Goal: Navigation & Orientation: Understand site structure

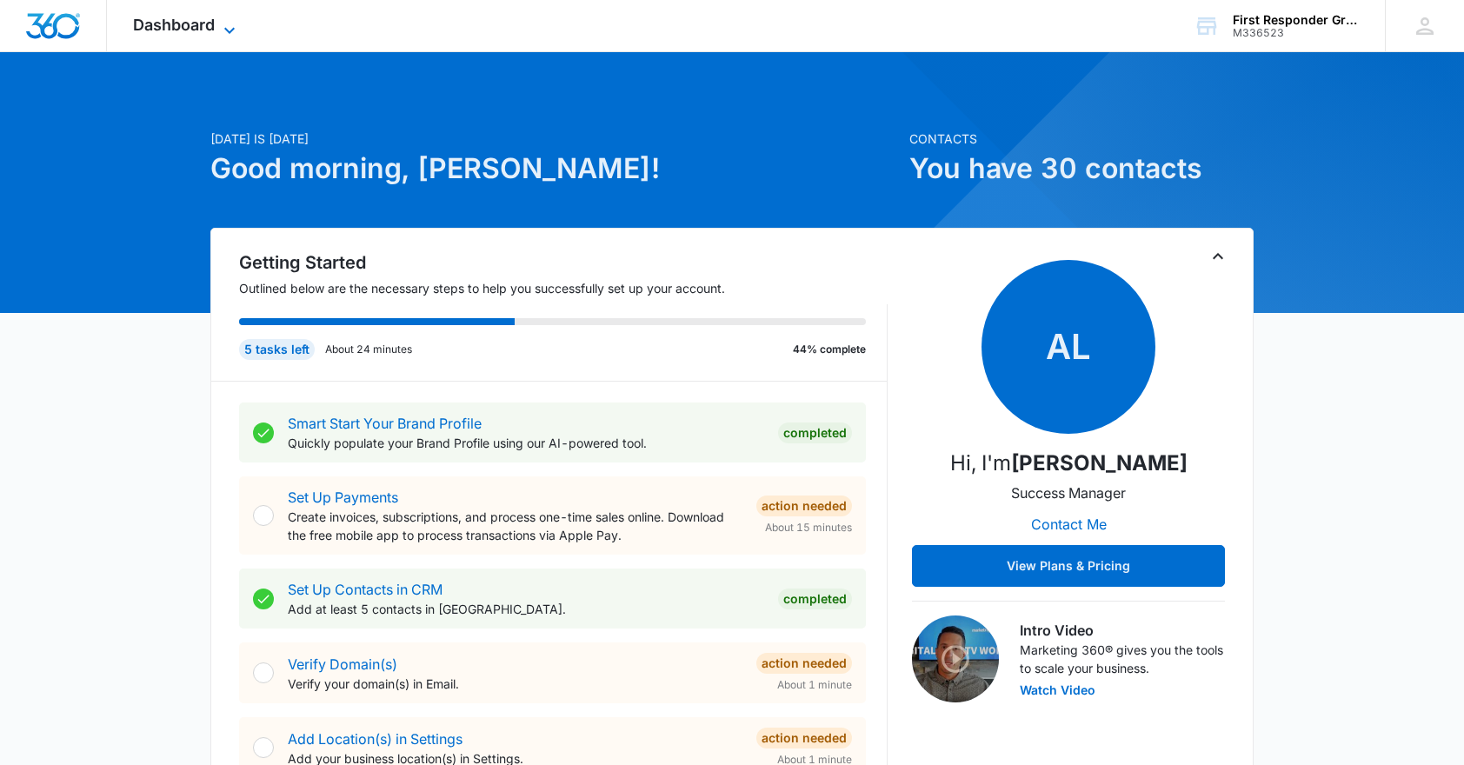
click at [230, 28] on icon at bounding box center [229, 30] width 21 height 21
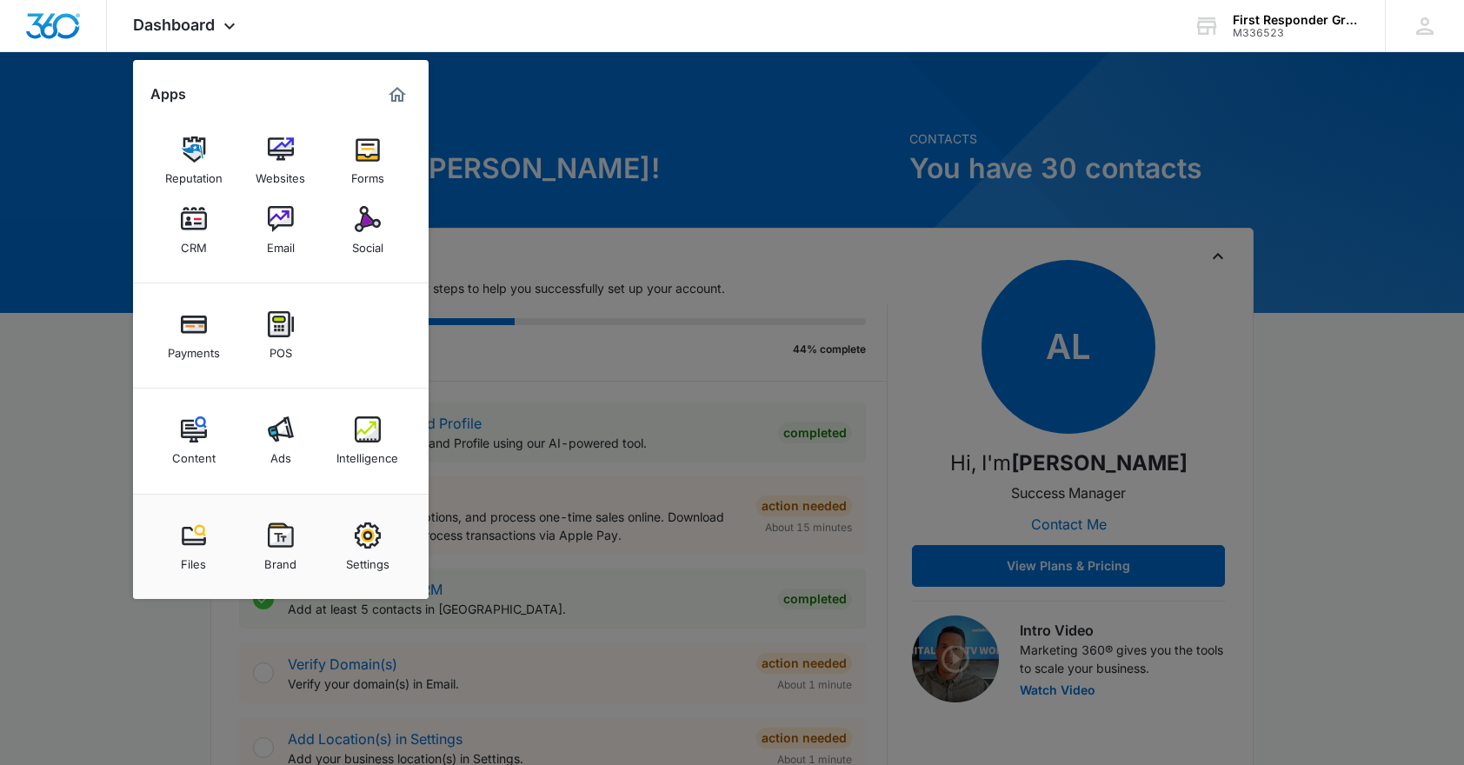
click at [721, 106] on div at bounding box center [732, 382] width 1464 height 765
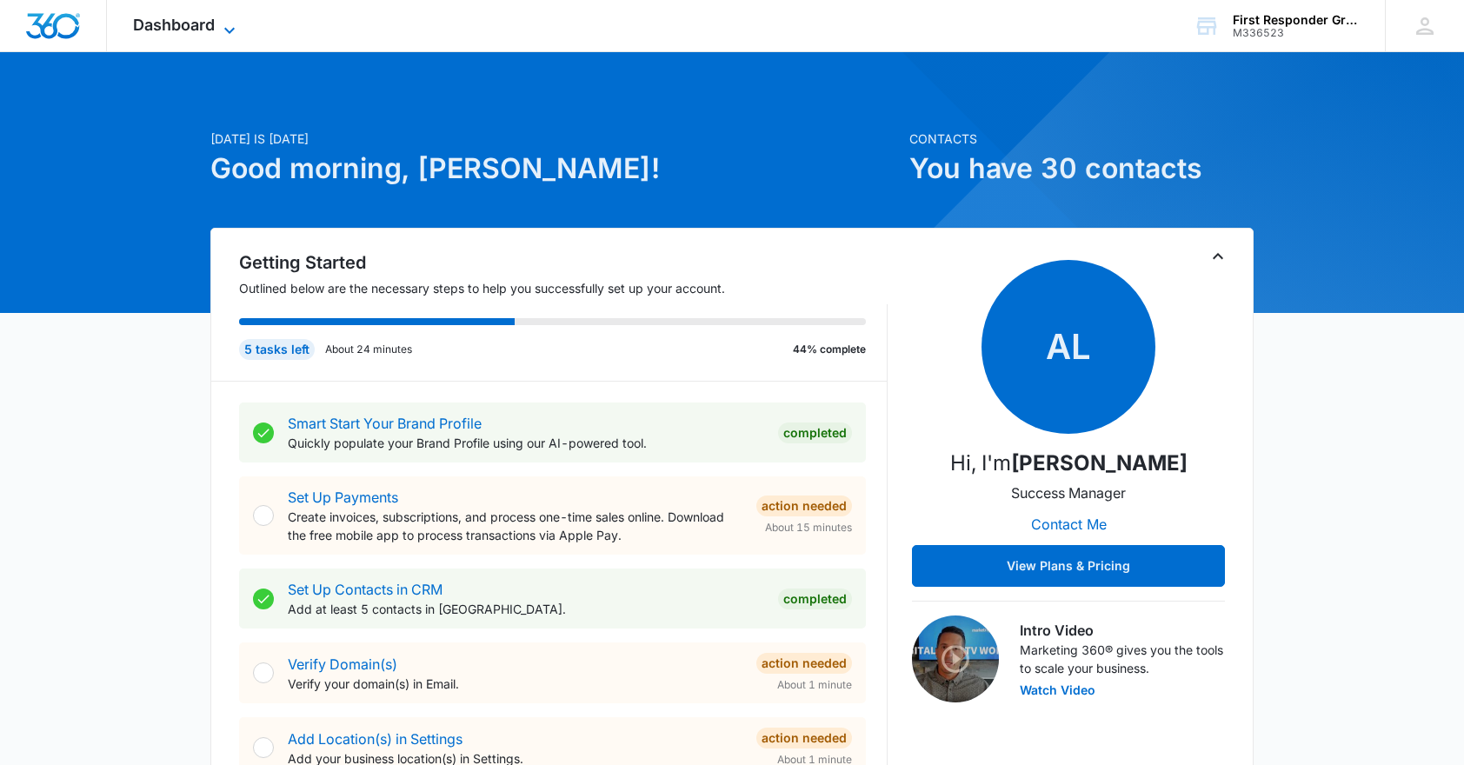
click at [230, 26] on icon at bounding box center [229, 30] width 21 height 21
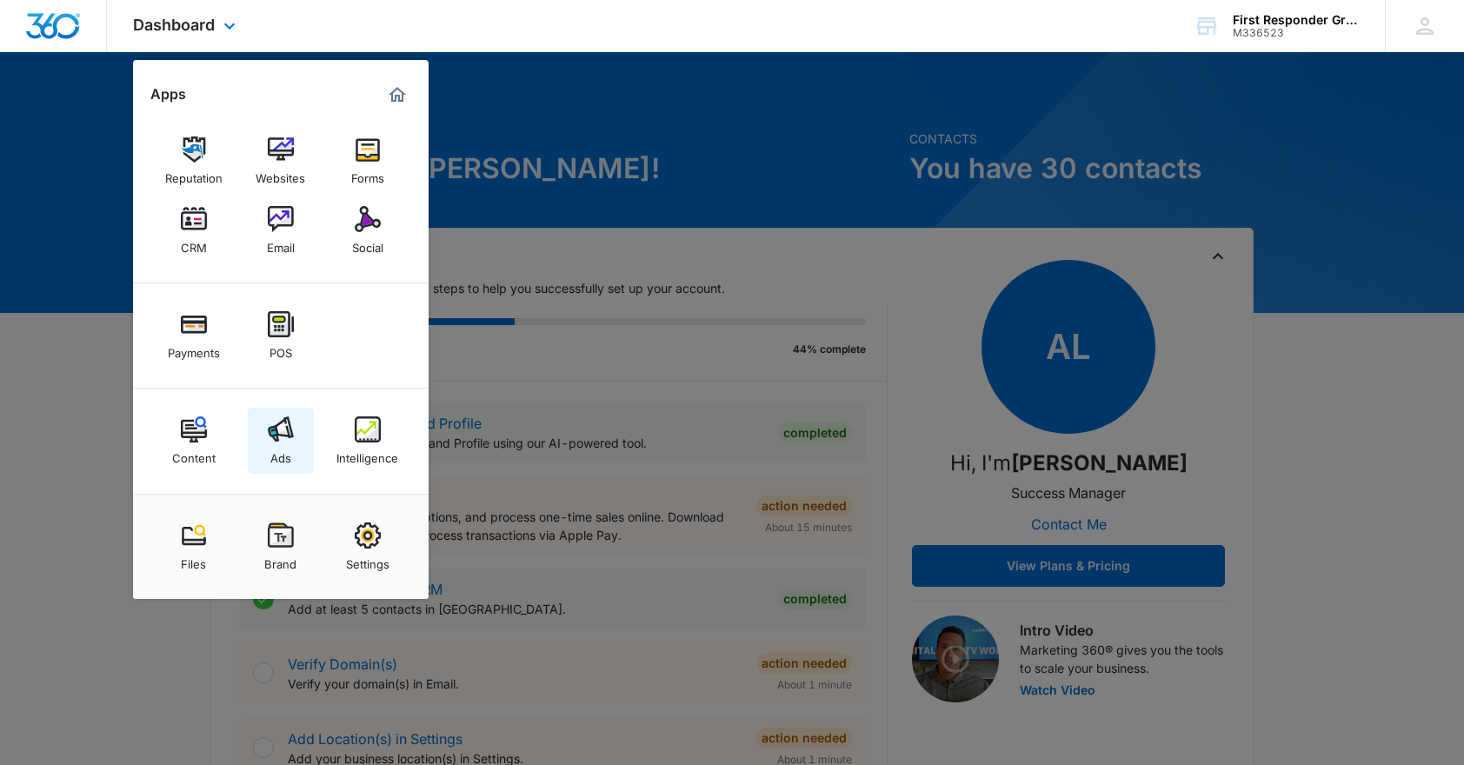
click at [282, 427] on img at bounding box center [281, 429] width 26 height 26
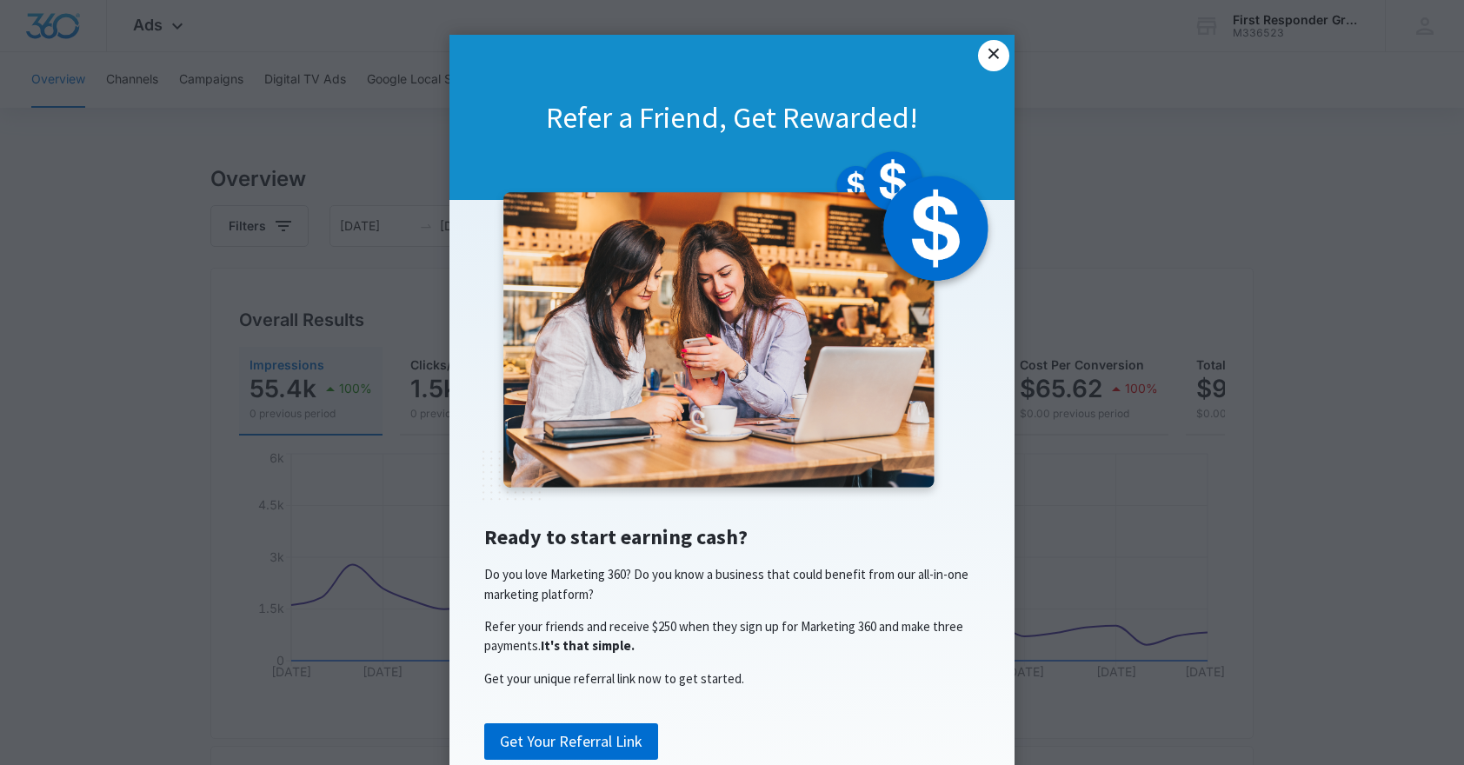
click at [982, 52] on link "×" at bounding box center [993, 55] width 31 height 31
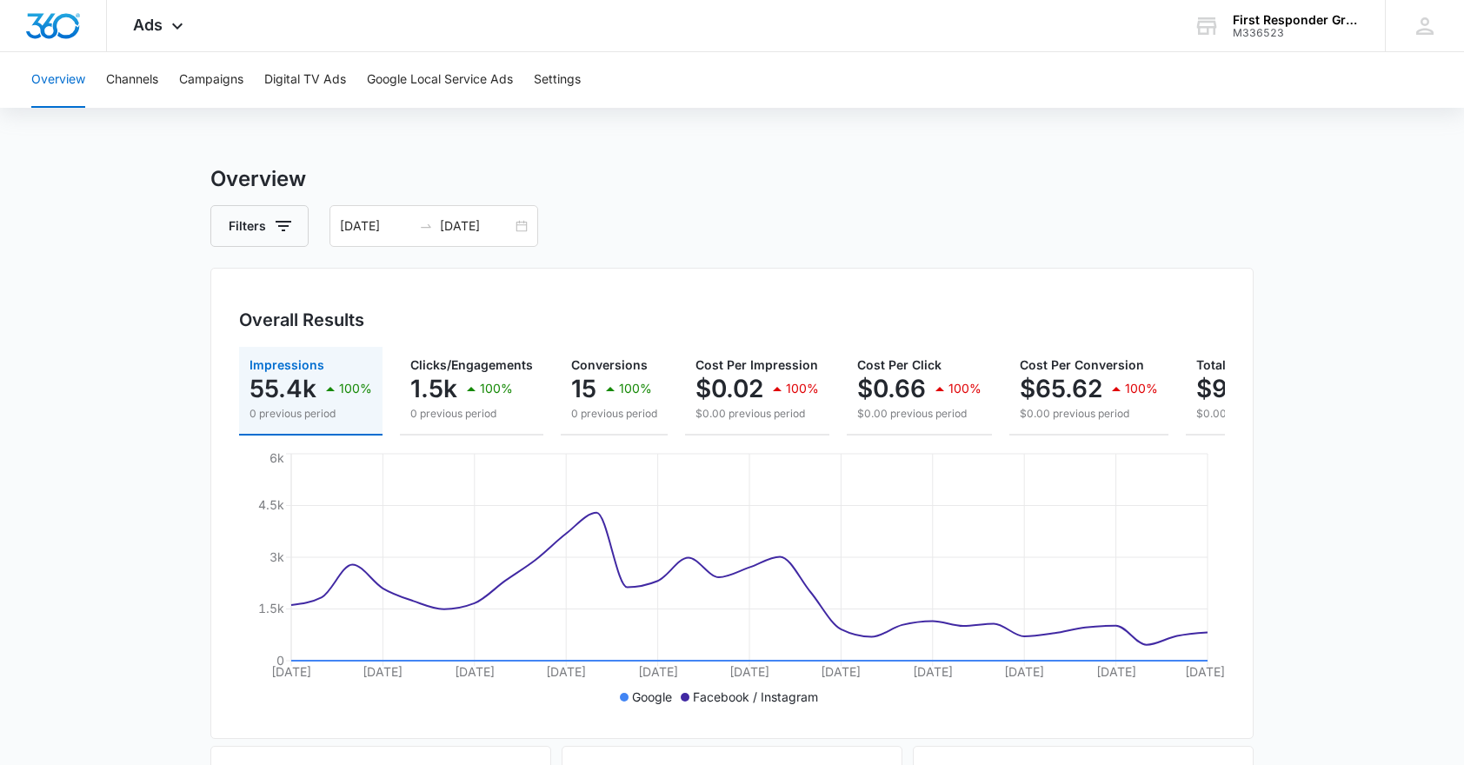
scroll to position [376, 0]
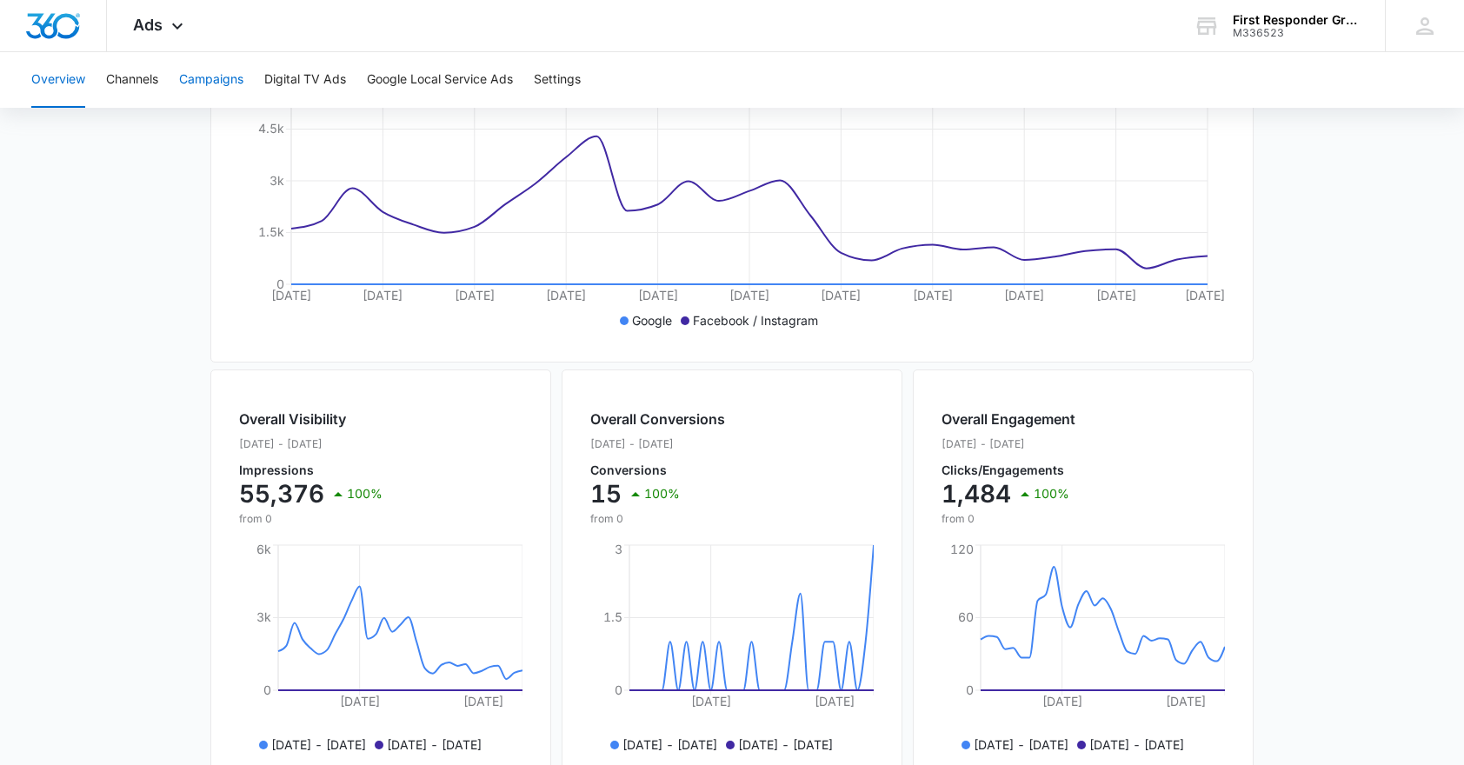
click at [208, 80] on button "Campaigns" at bounding box center [211, 80] width 64 height 56
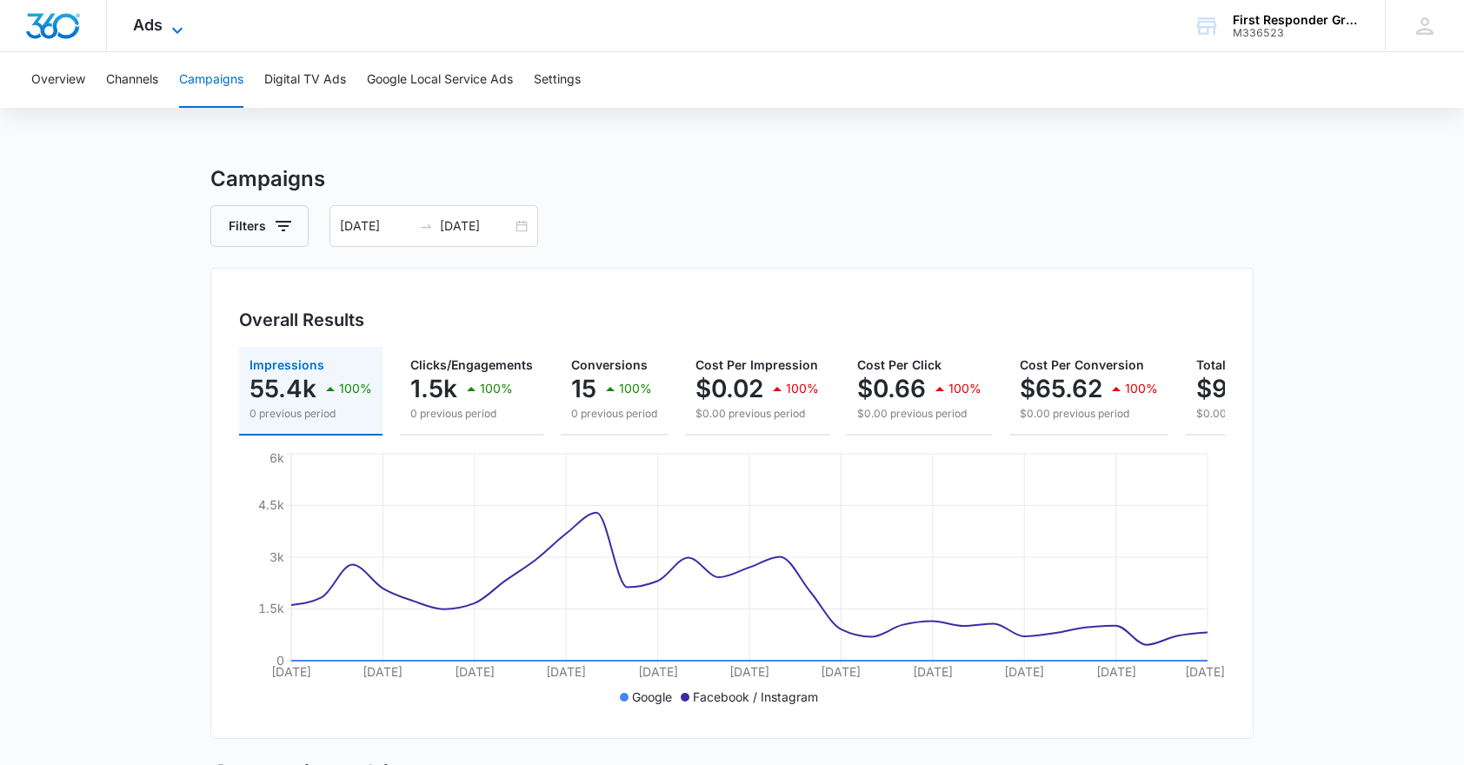
click at [170, 24] on icon at bounding box center [177, 30] width 21 height 21
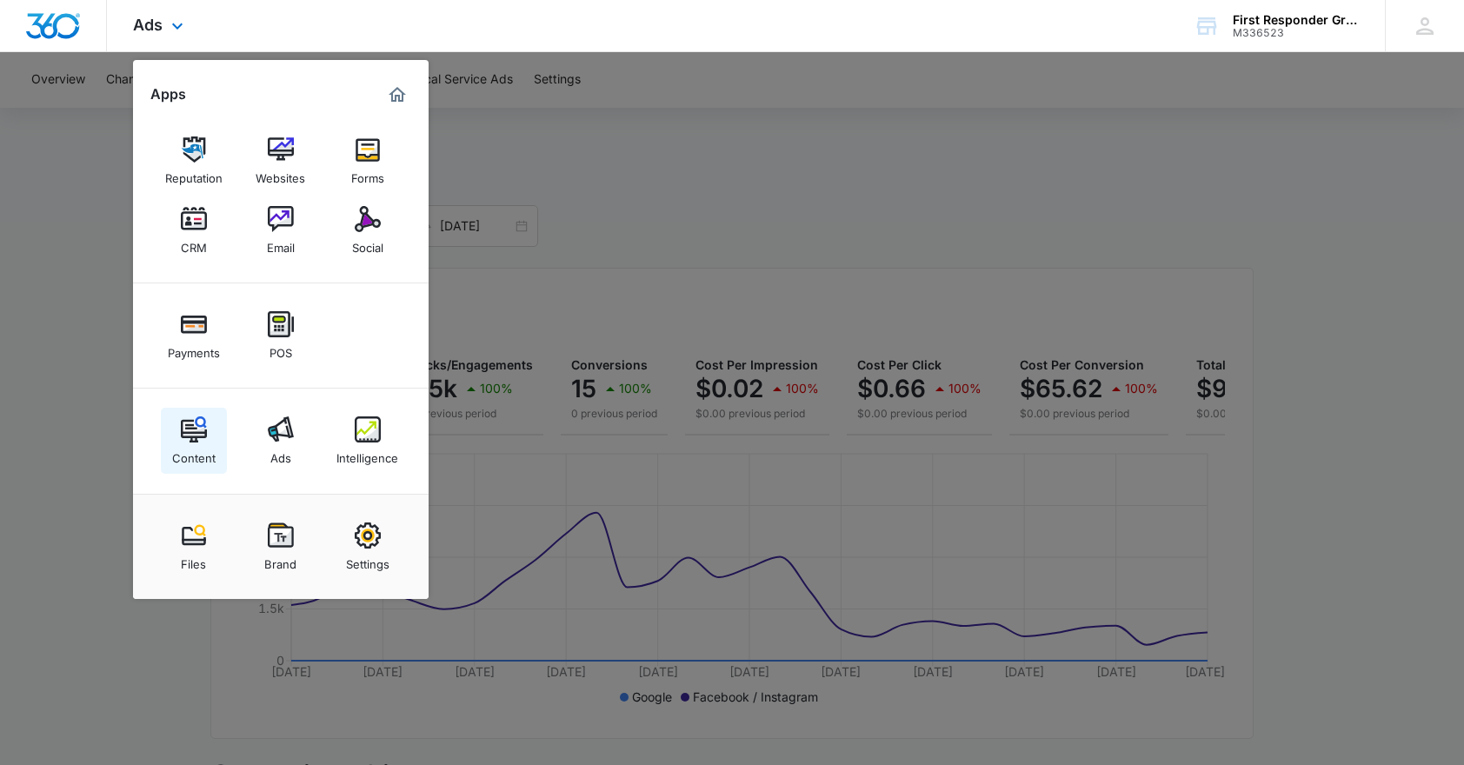
click at [192, 431] on img at bounding box center [194, 429] width 26 height 26
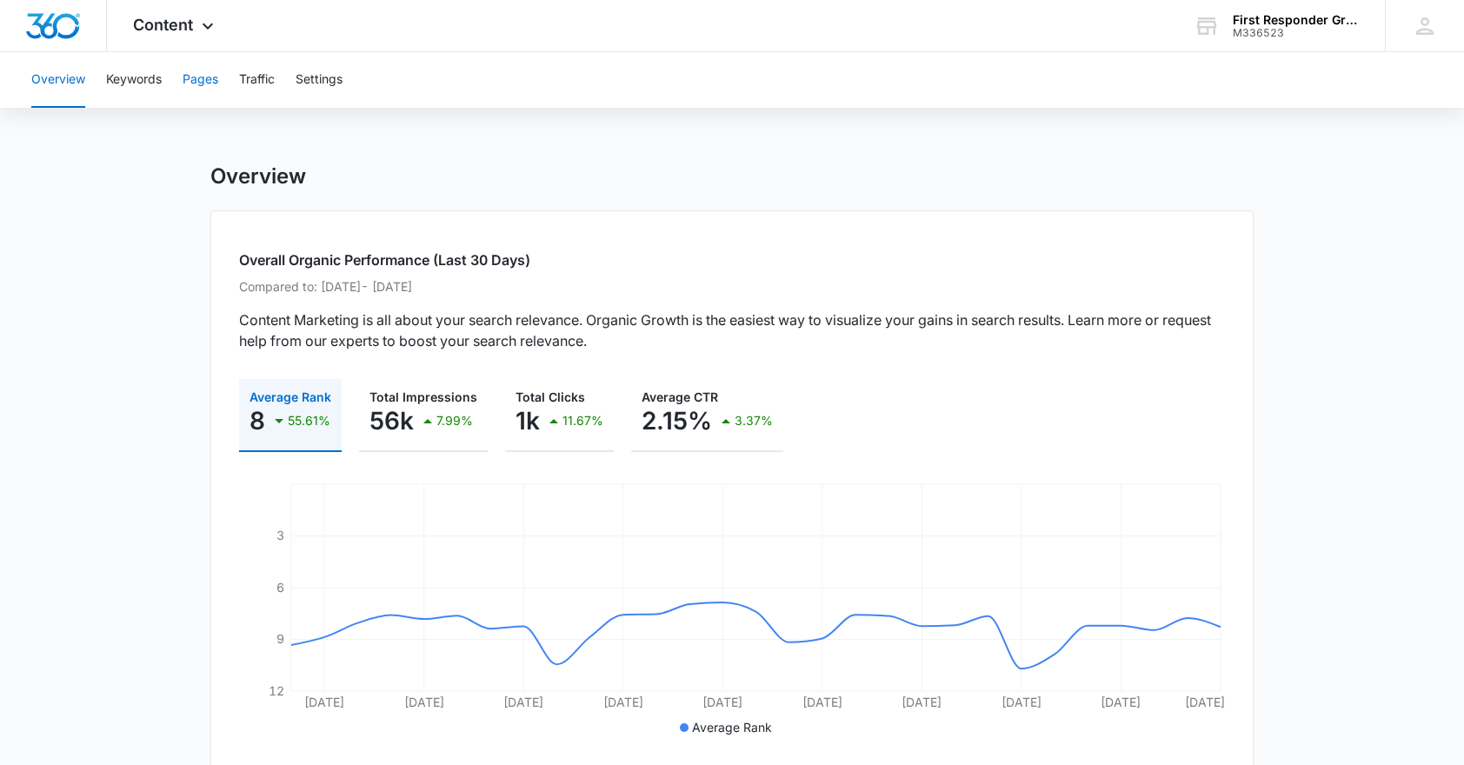
click at [198, 81] on button "Pages" at bounding box center [201, 80] width 36 height 56
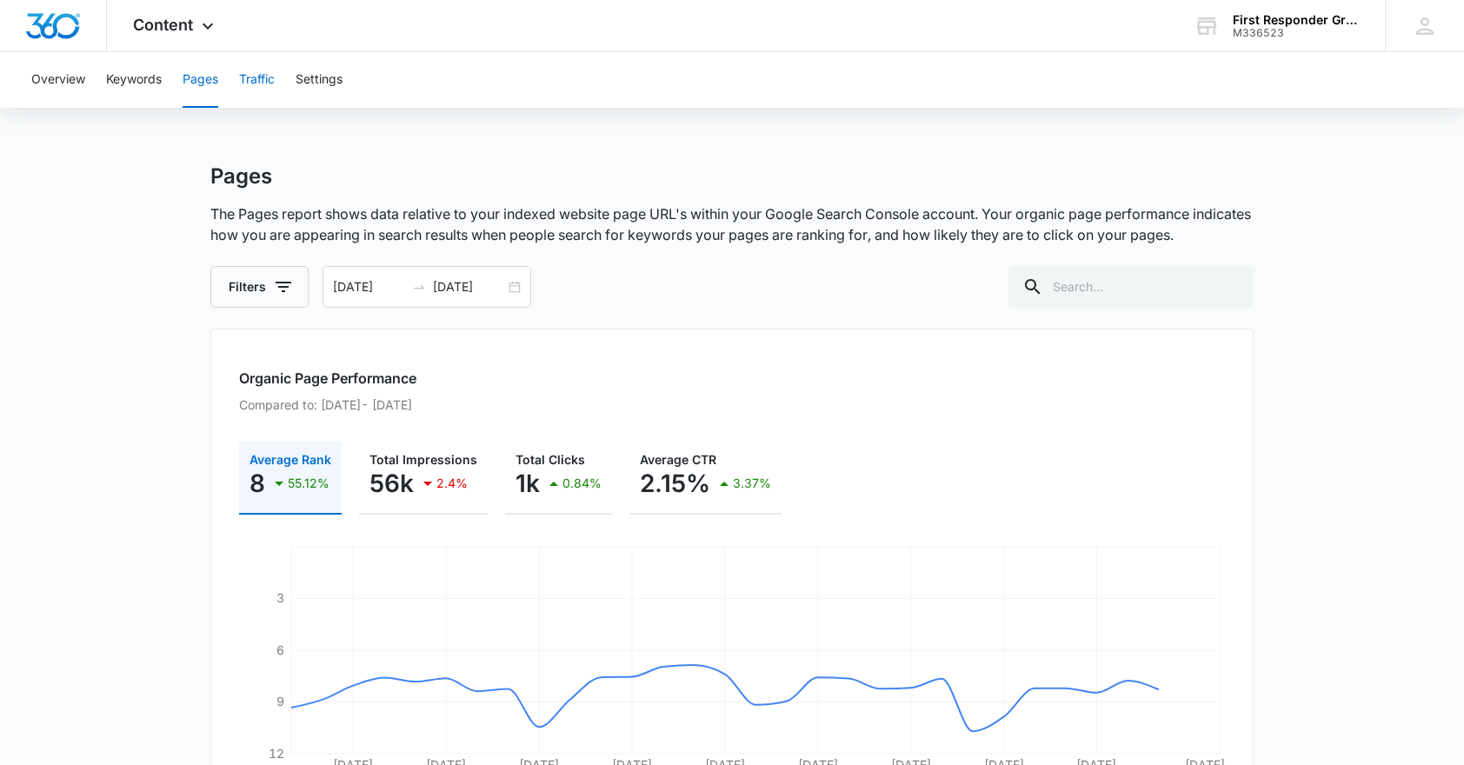
click at [261, 78] on button "Traffic" at bounding box center [257, 80] width 36 height 56
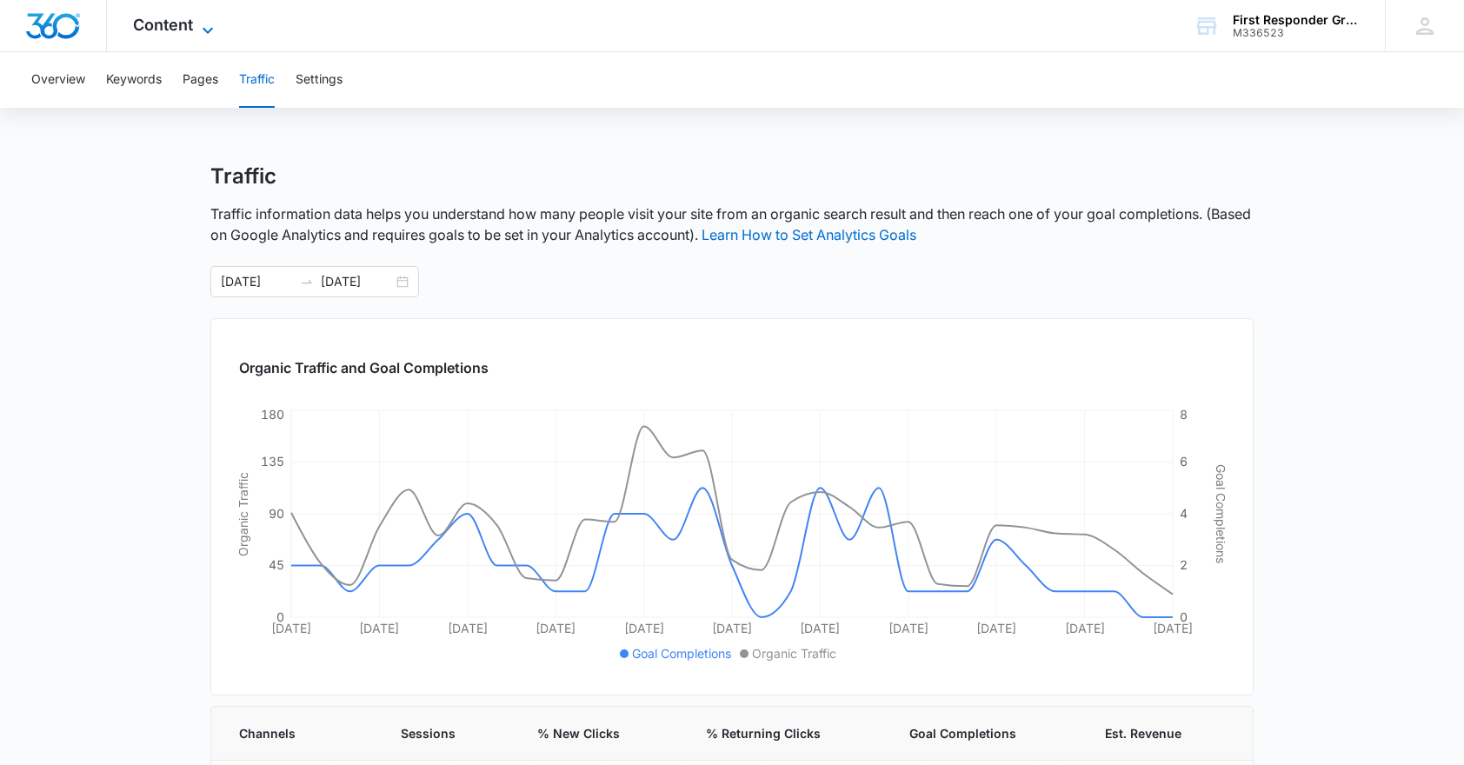
click at [207, 23] on icon at bounding box center [207, 30] width 21 height 21
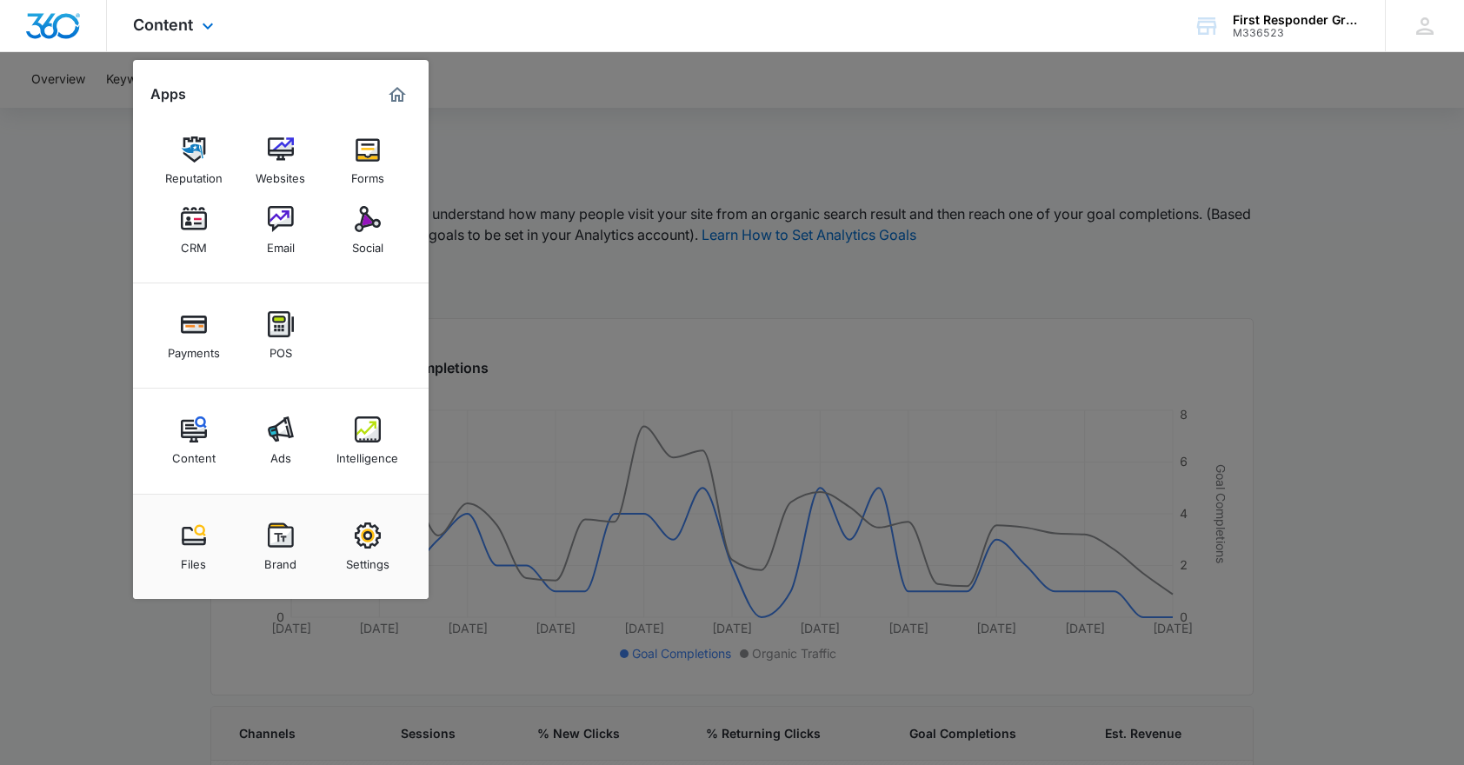
click at [395, 95] on img "Marketing 360® Dashboard" at bounding box center [397, 94] width 21 height 21
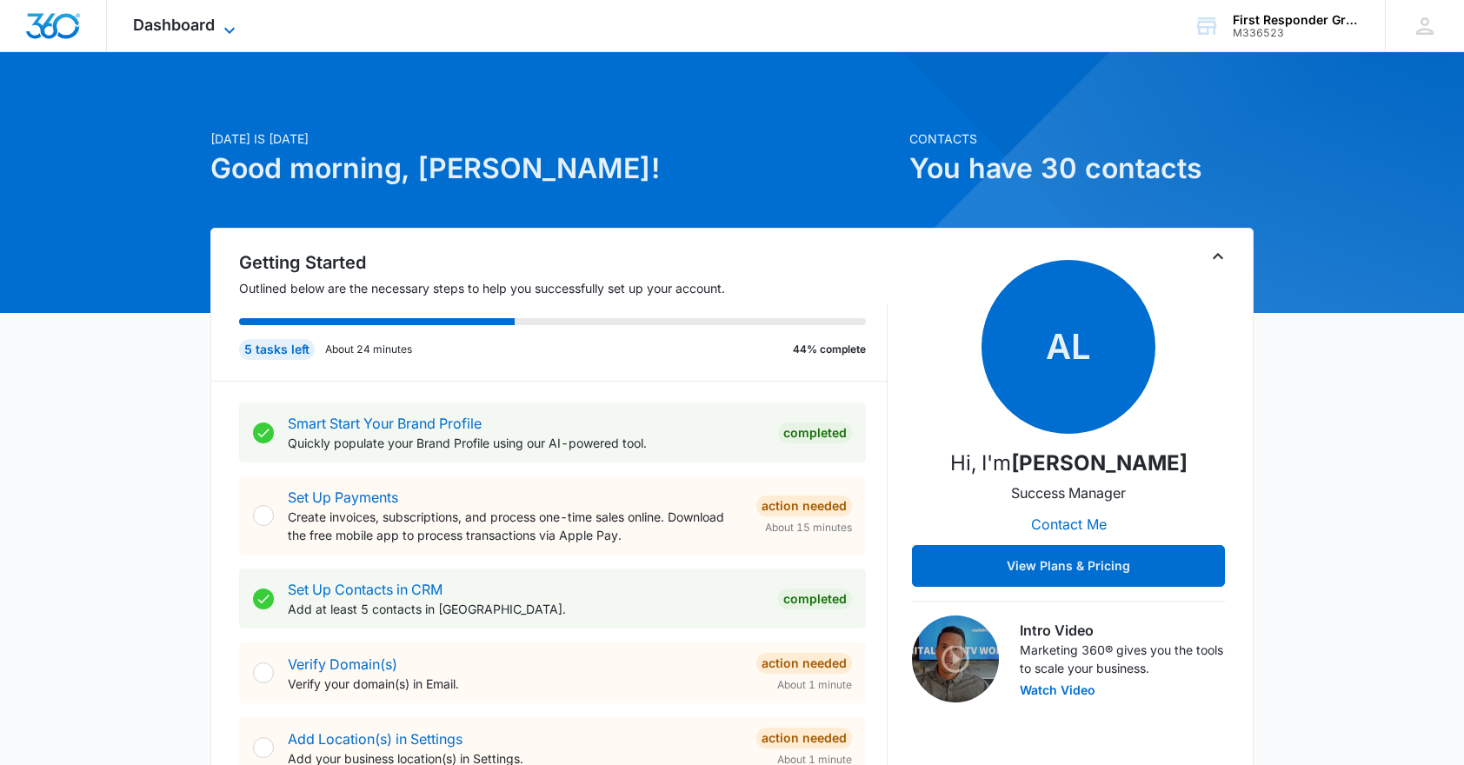
click at [228, 27] on icon at bounding box center [229, 30] width 21 height 21
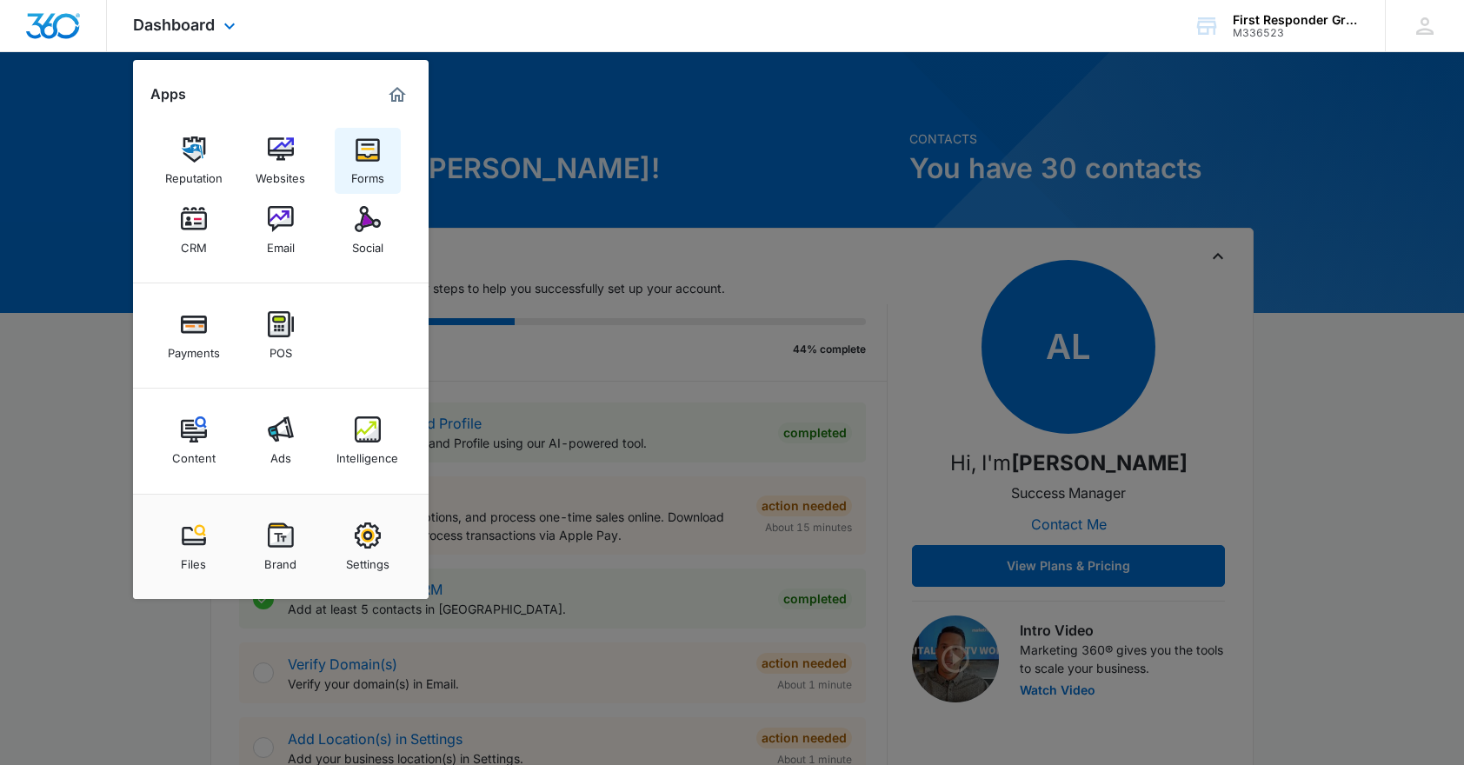
click at [363, 154] on img at bounding box center [368, 150] width 26 height 26
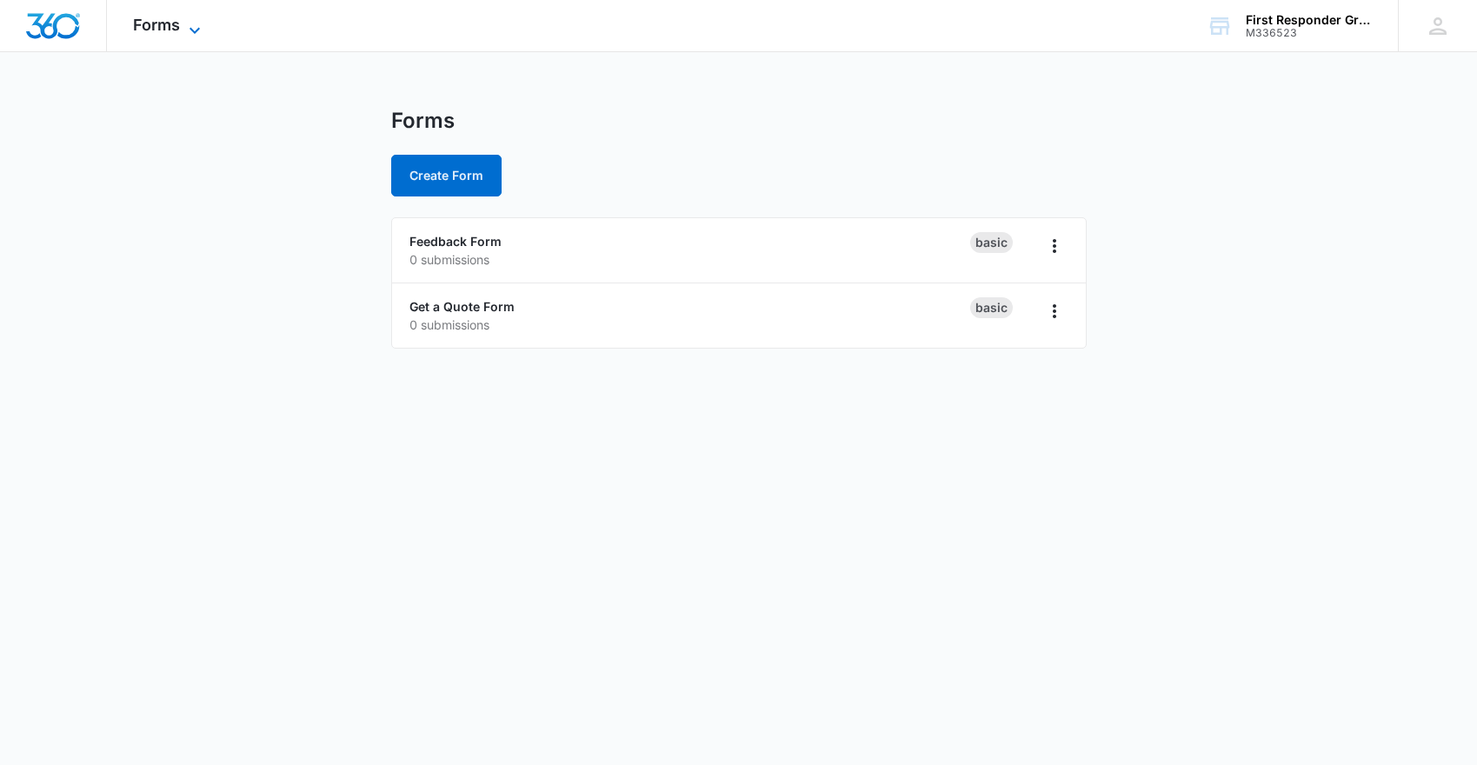
click at [197, 24] on icon at bounding box center [194, 30] width 21 height 21
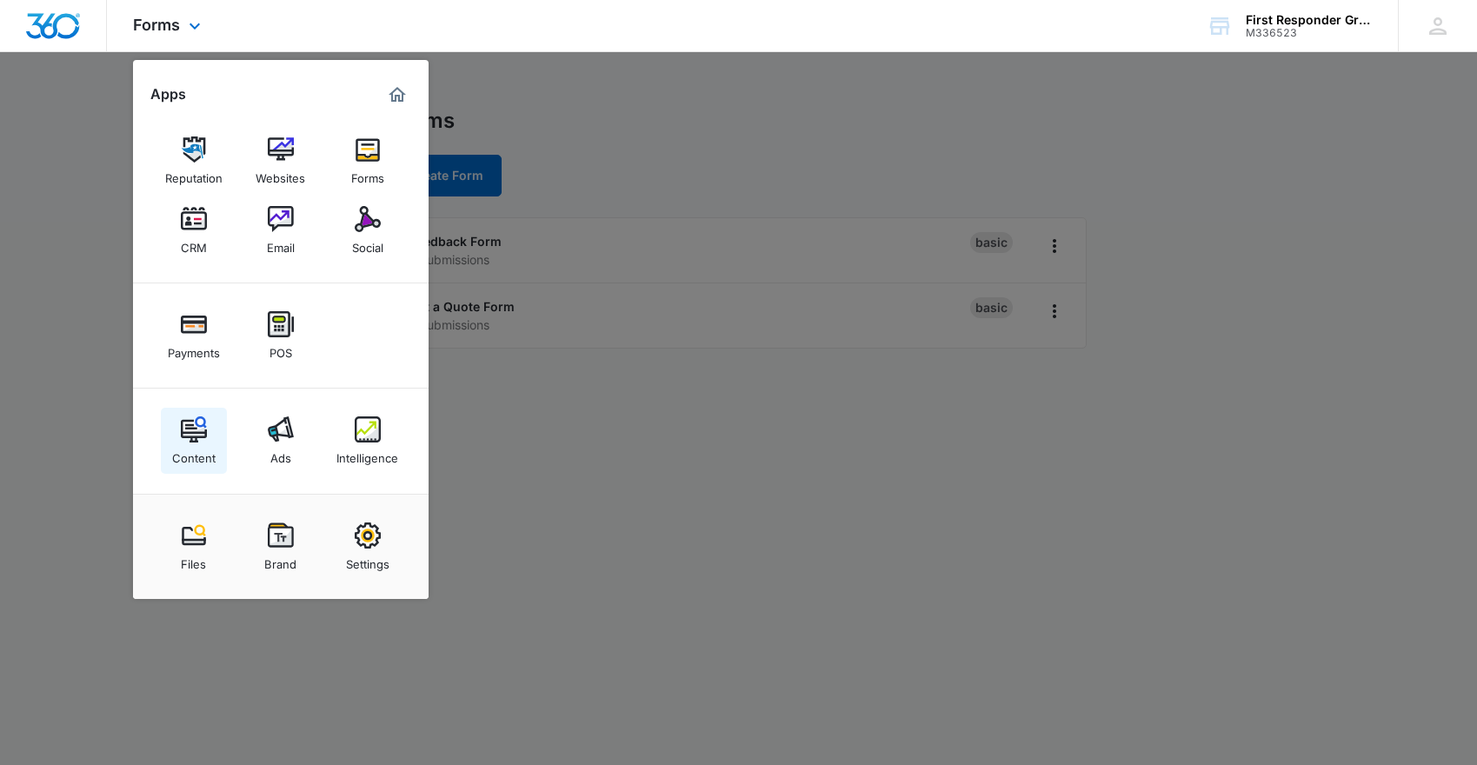
click at [186, 428] on img at bounding box center [194, 429] width 26 height 26
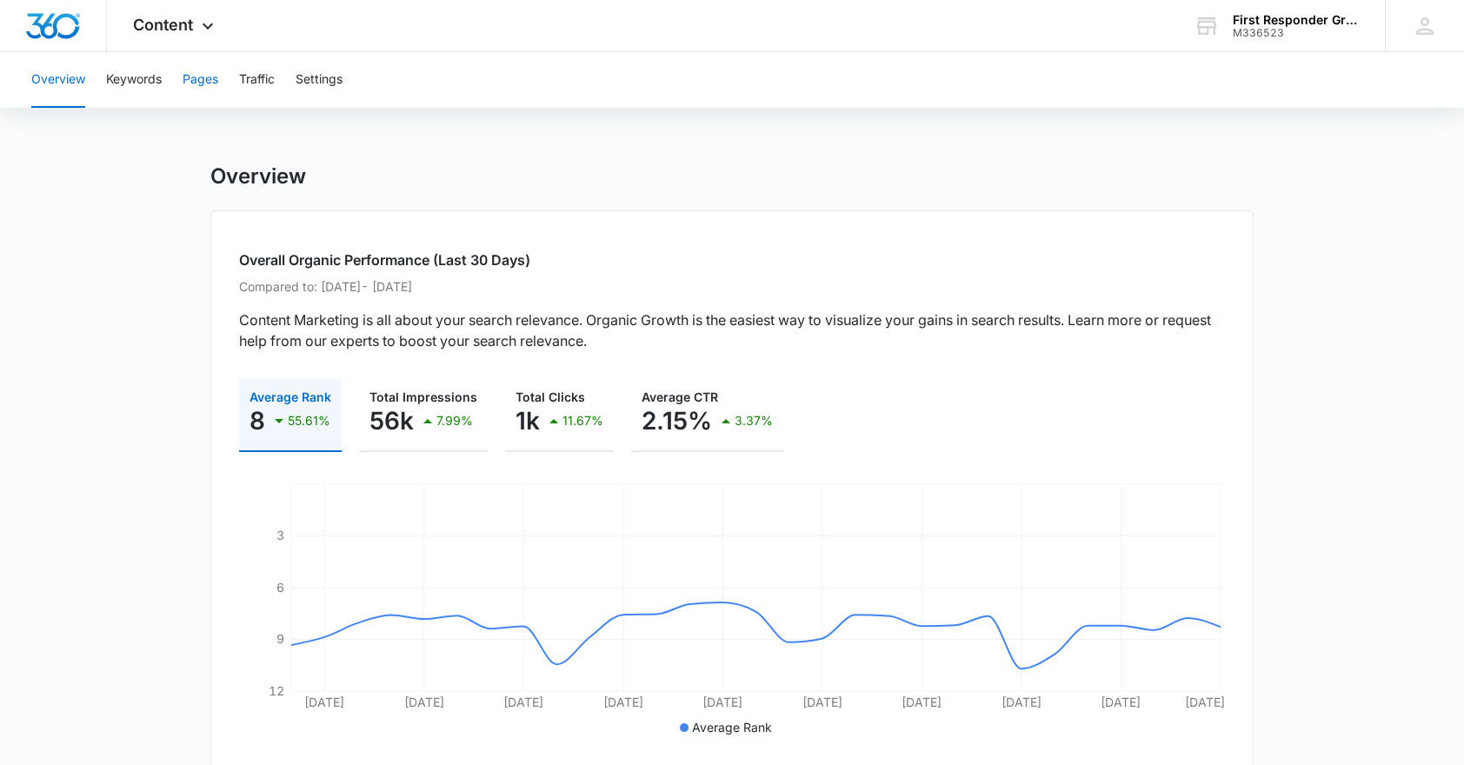
click at [194, 71] on button "Pages" at bounding box center [201, 80] width 36 height 56
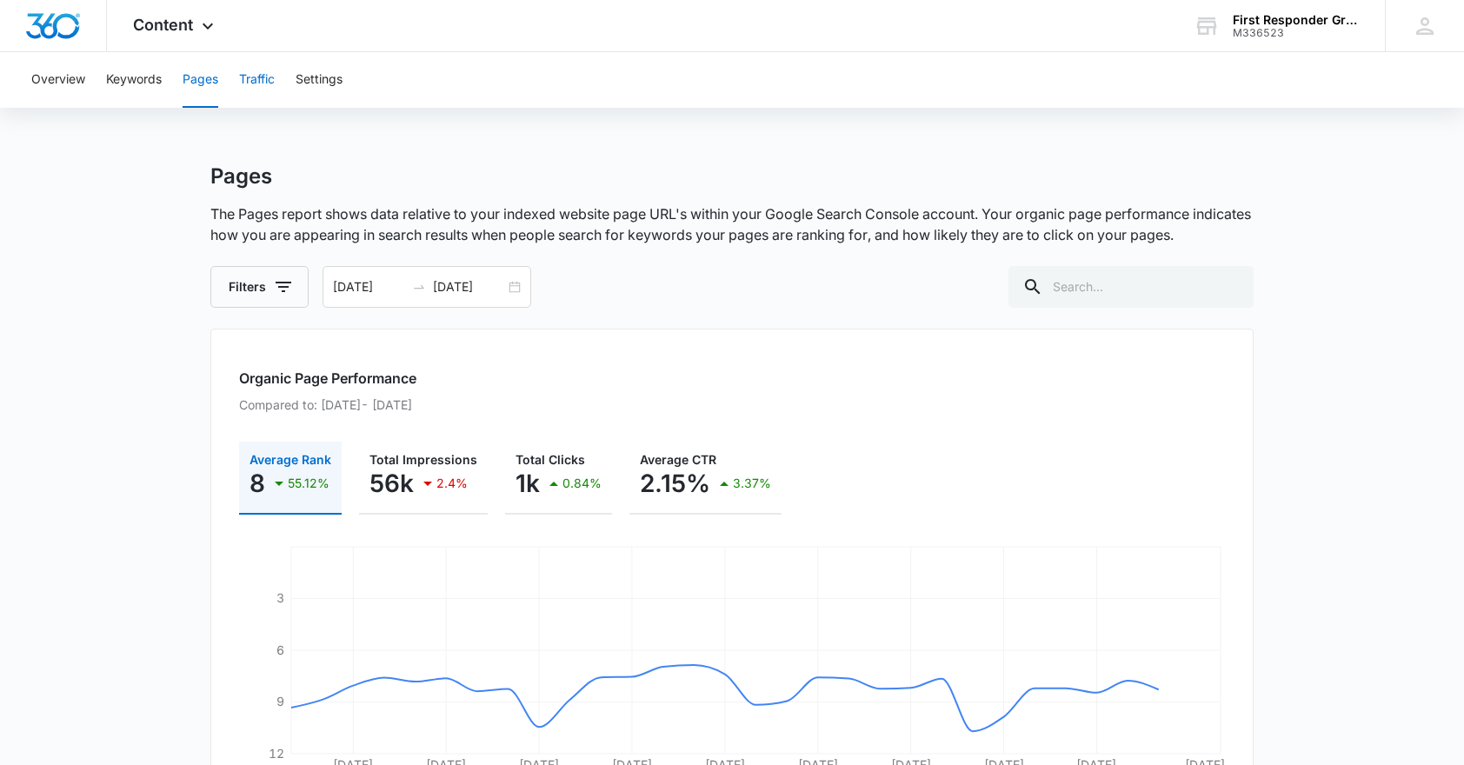
click at [255, 76] on button "Traffic" at bounding box center [257, 80] width 36 height 56
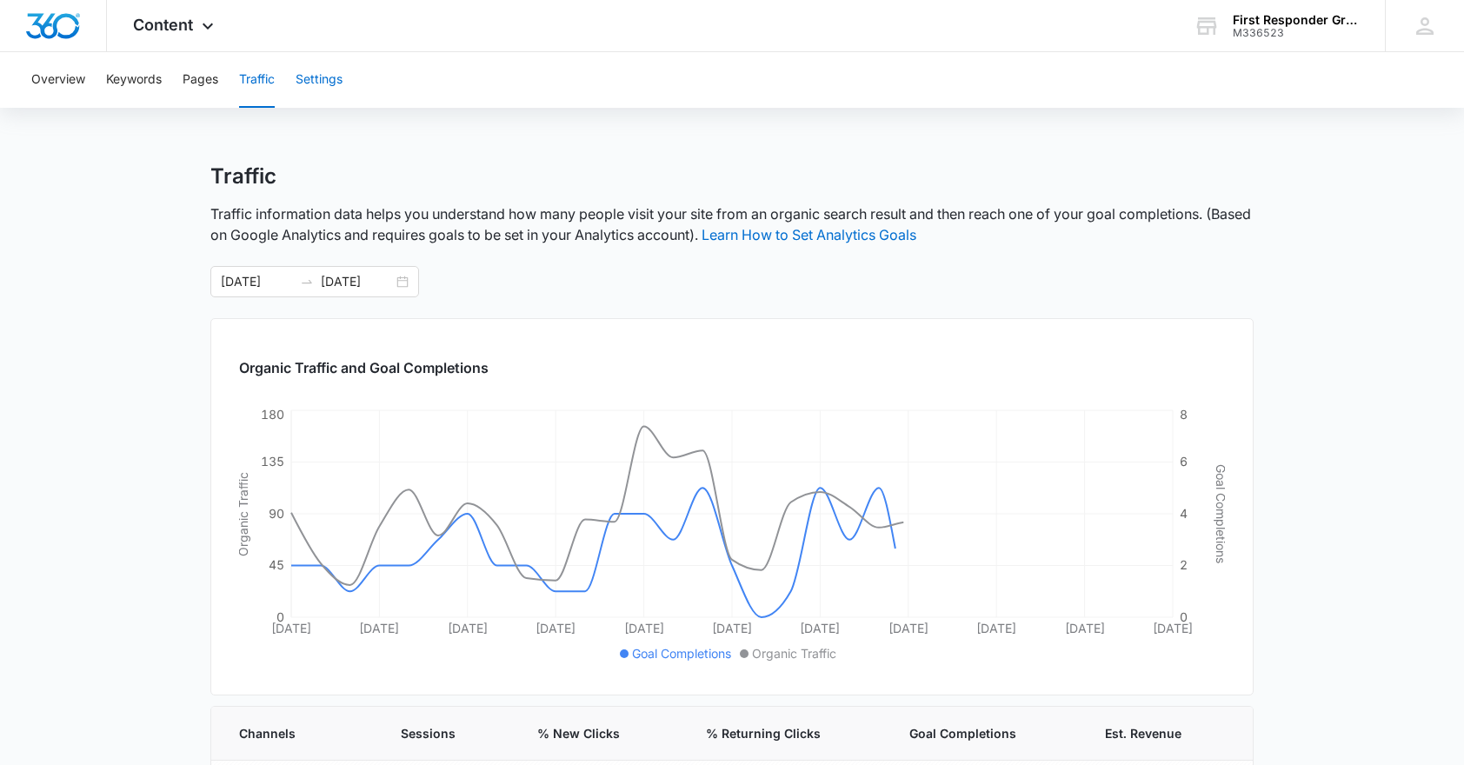
click at [327, 76] on button "Settings" at bounding box center [319, 80] width 47 height 56
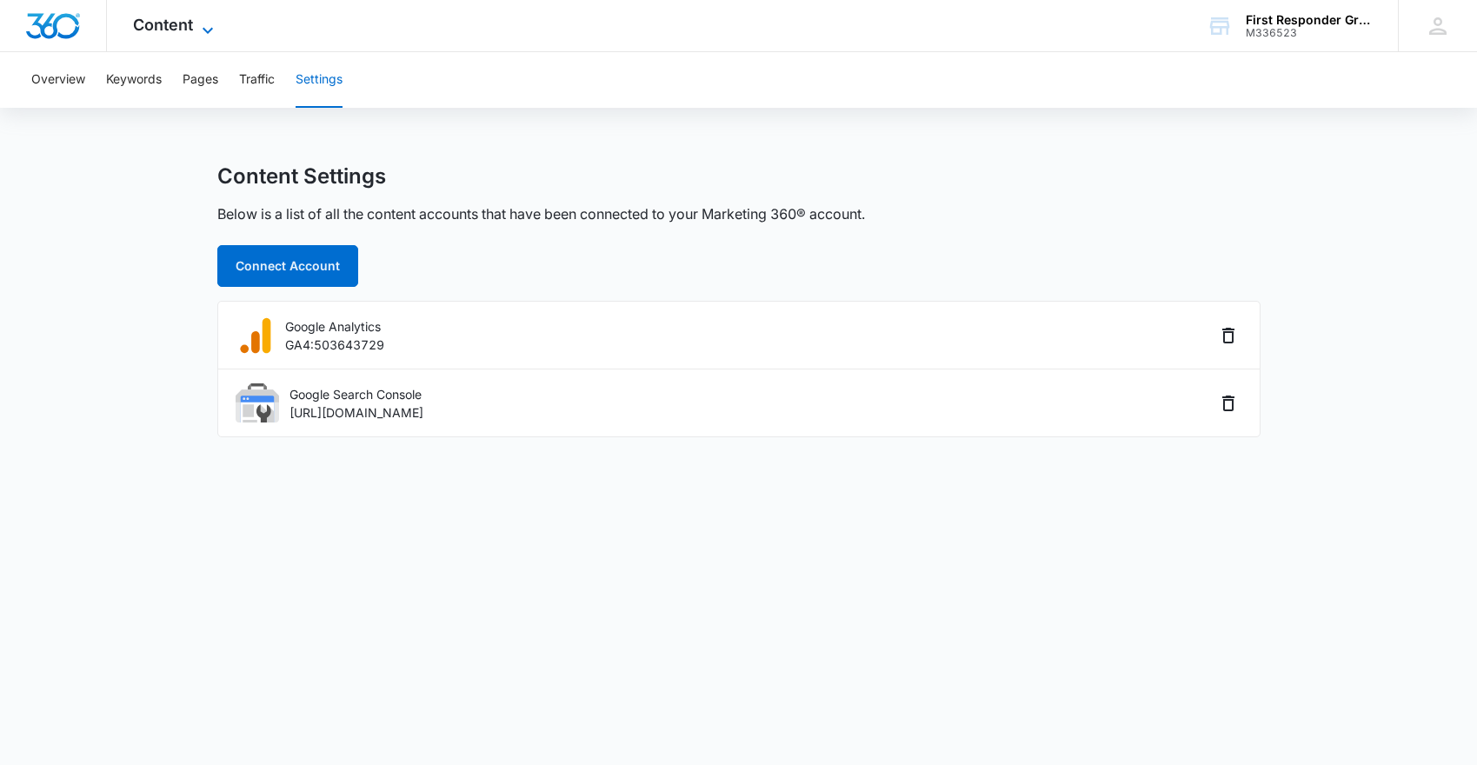
click at [201, 26] on icon at bounding box center [207, 30] width 21 height 21
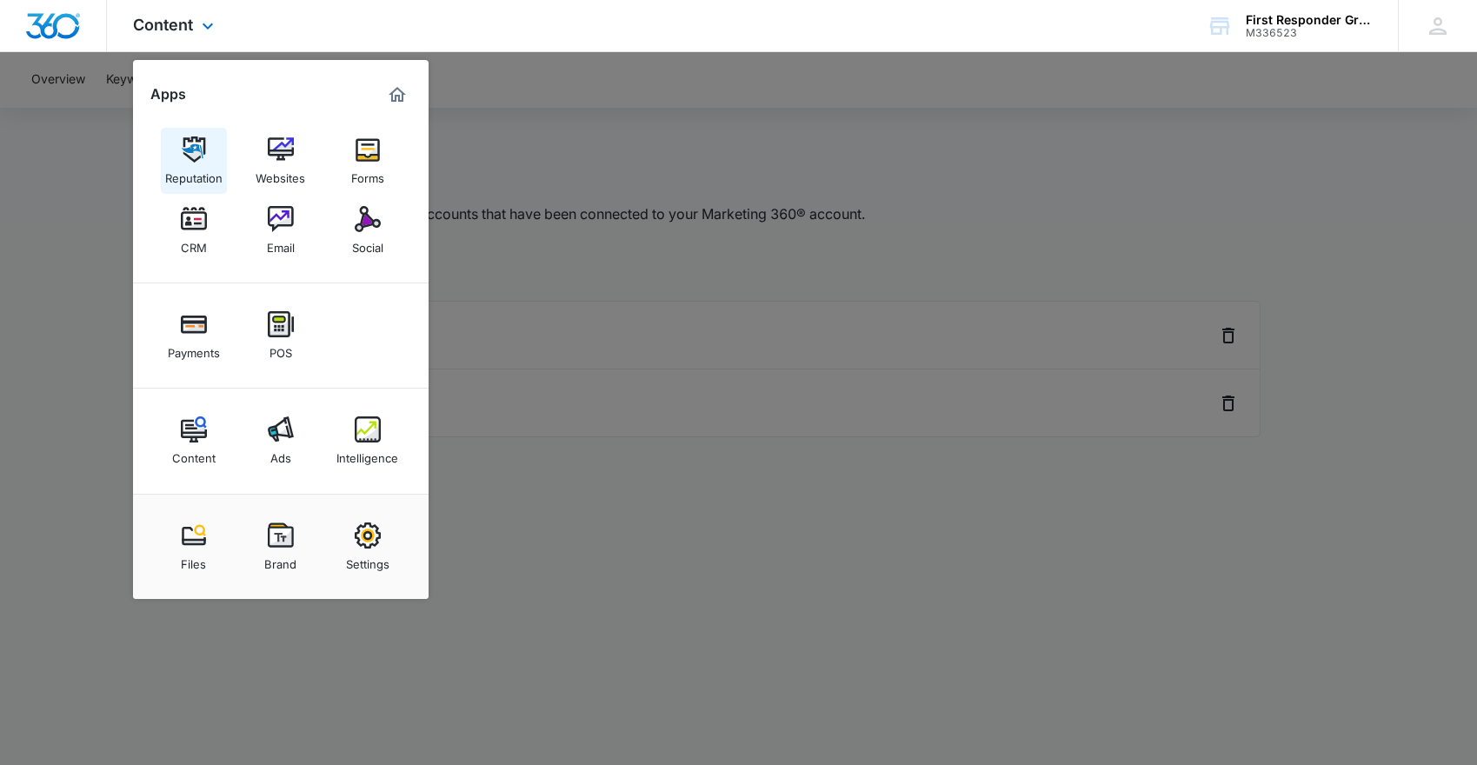
click at [198, 152] on img at bounding box center [194, 150] width 26 height 26
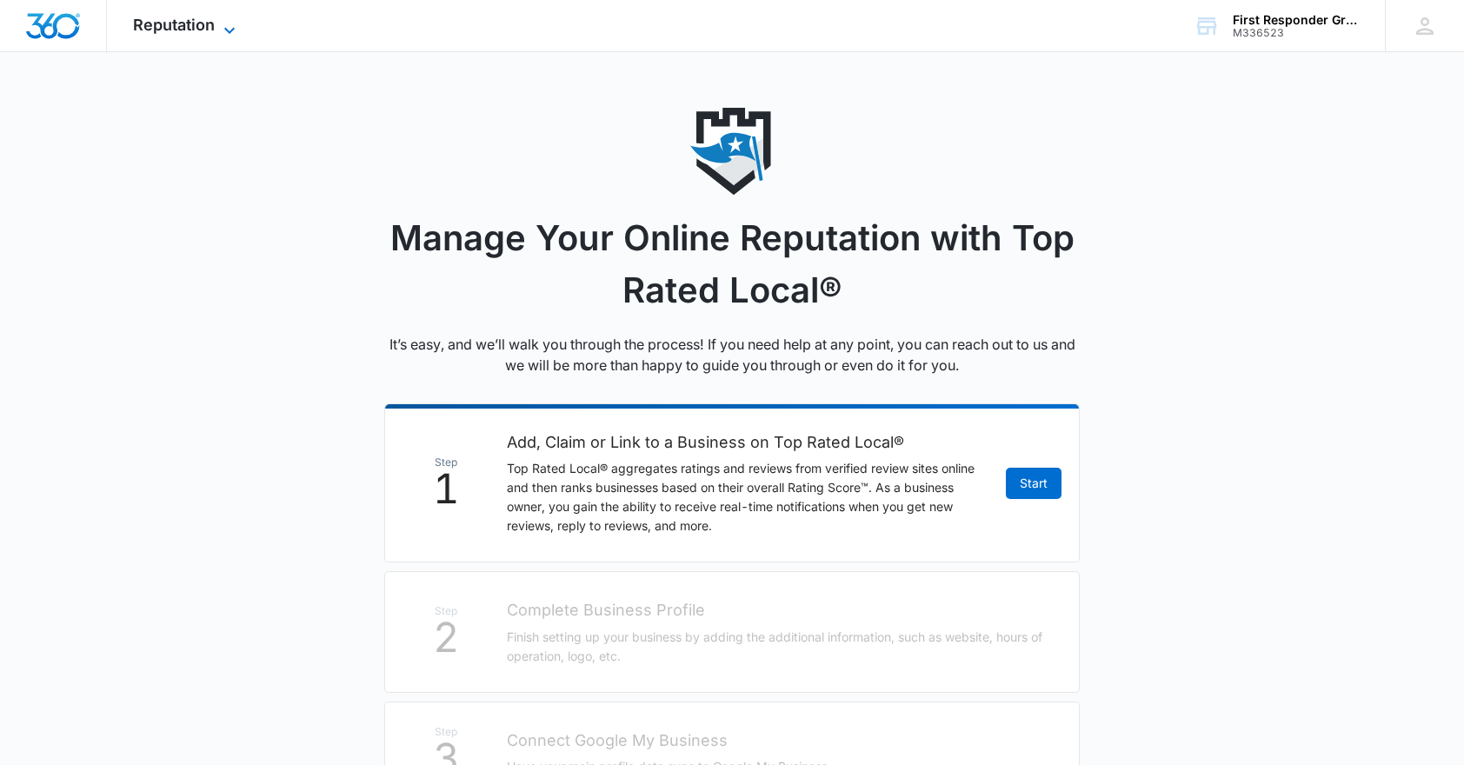
click at [226, 26] on icon at bounding box center [229, 30] width 21 height 21
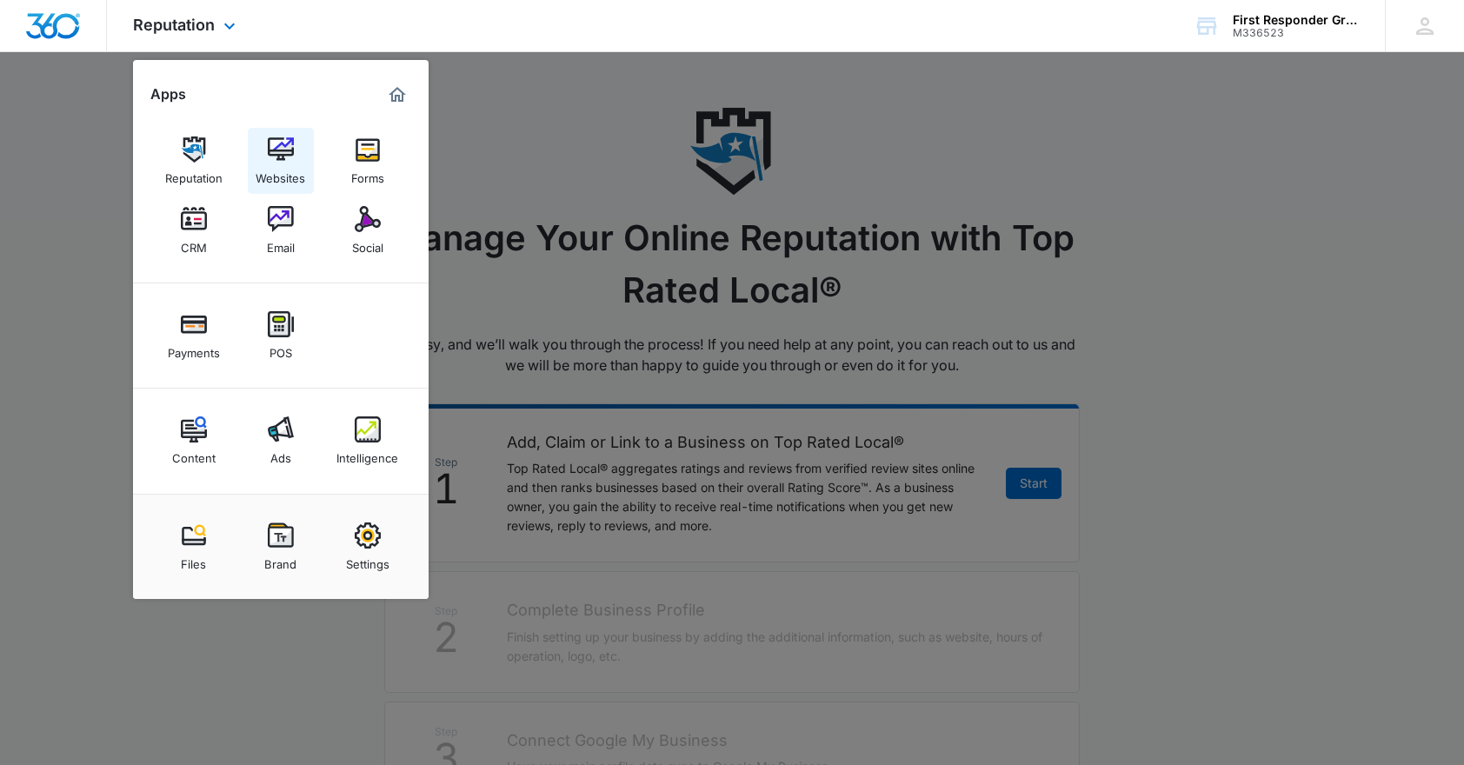
click at [283, 149] on img at bounding box center [281, 150] width 26 height 26
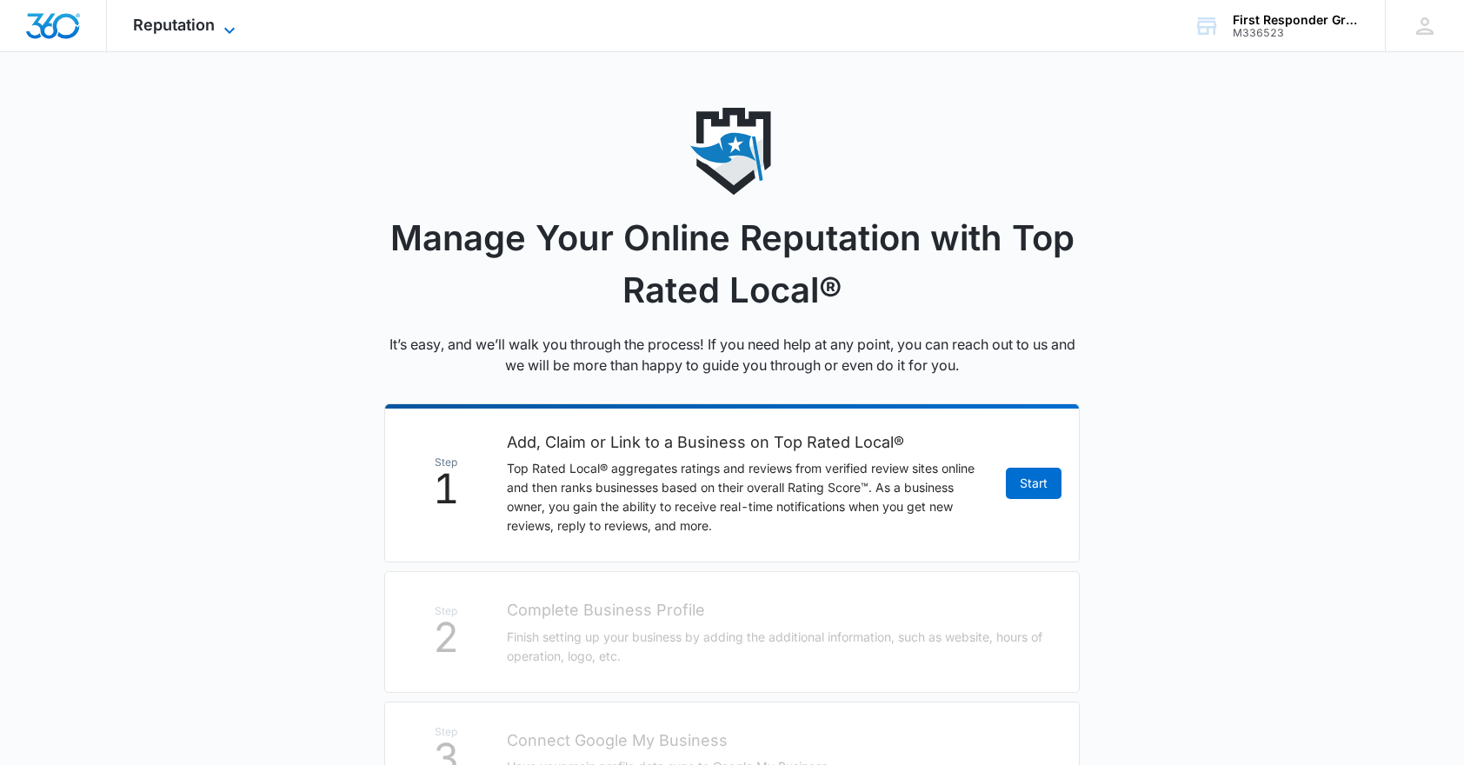
click at [224, 25] on icon at bounding box center [229, 30] width 21 height 21
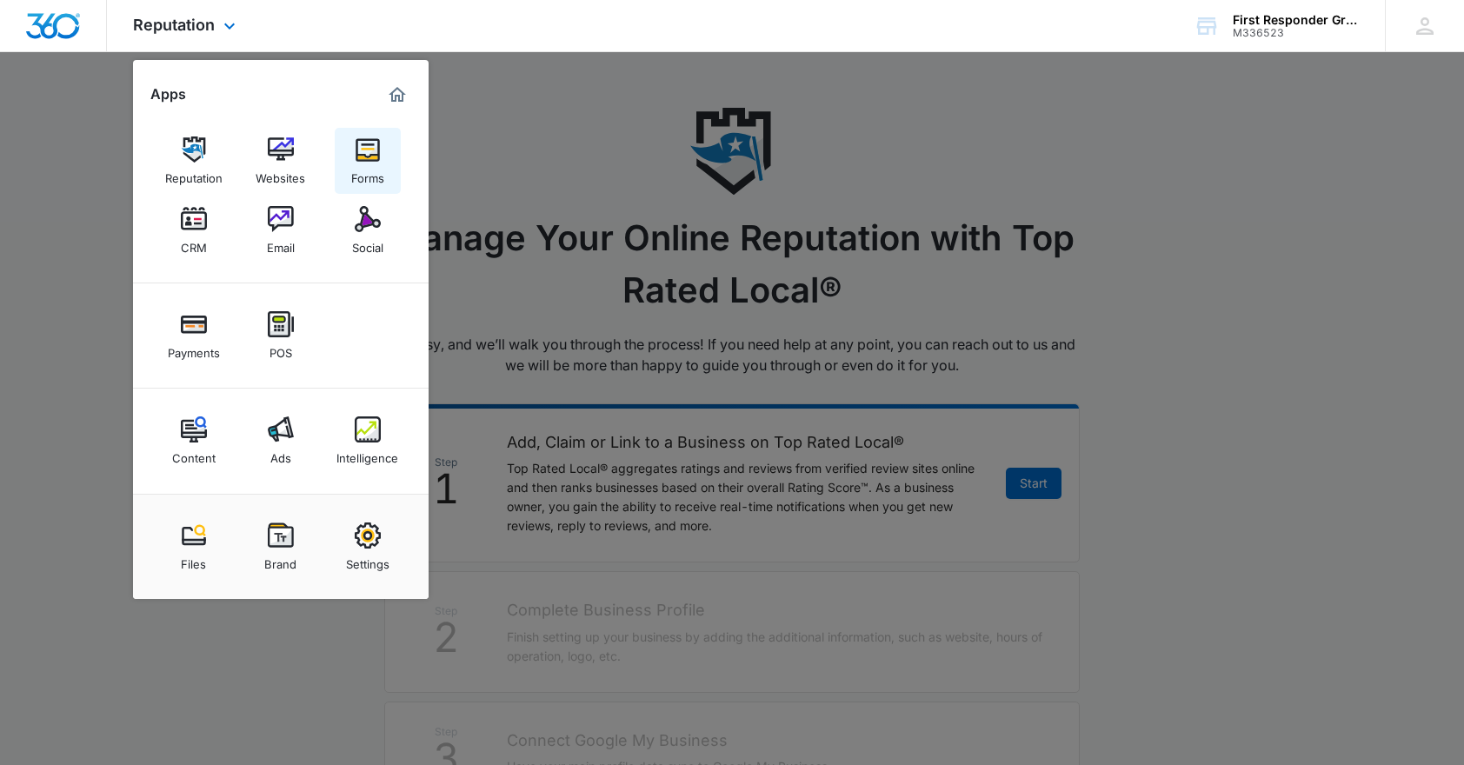
click at [370, 150] on img at bounding box center [368, 150] width 26 height 26
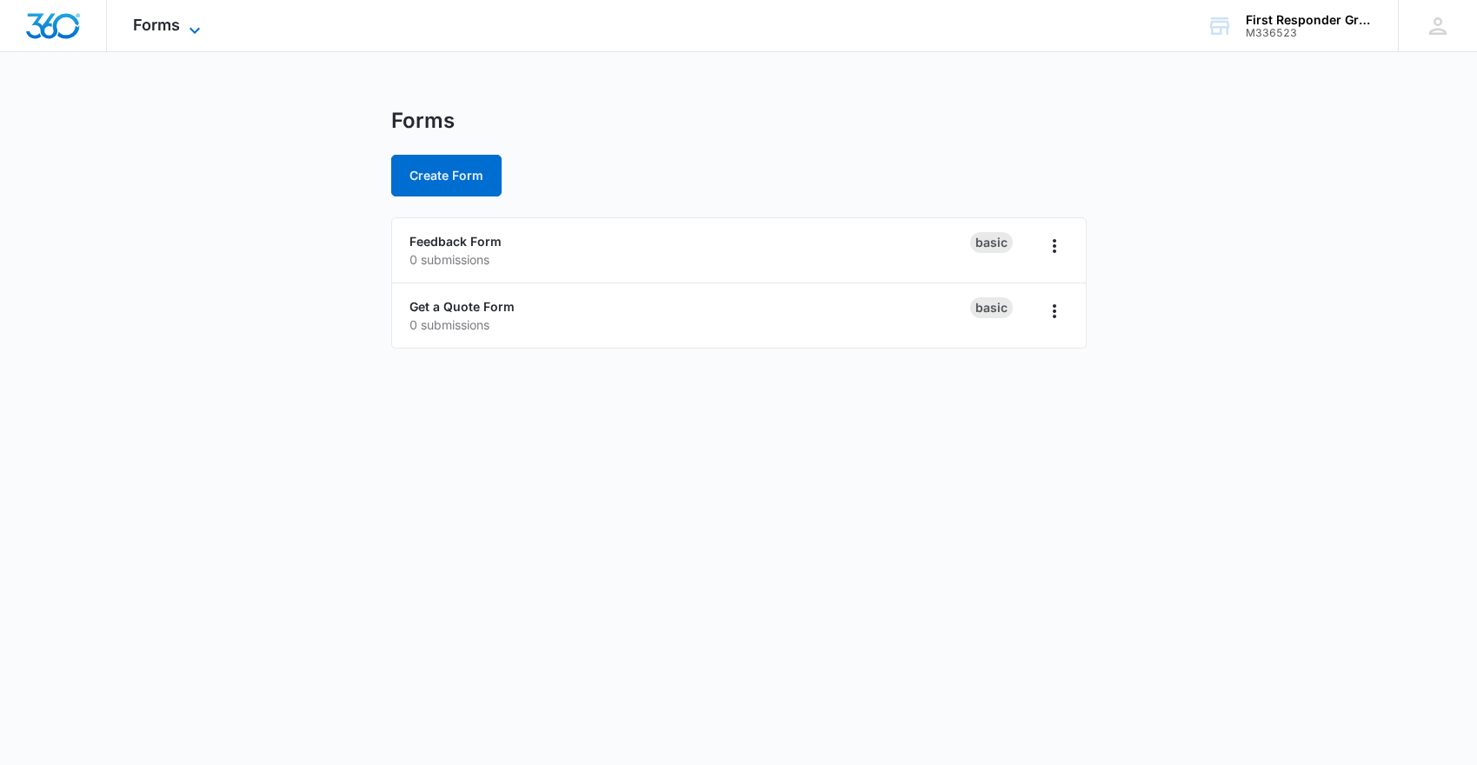
click at [193, 23] on icon at bounding box center [194, 30] width 21 height 21
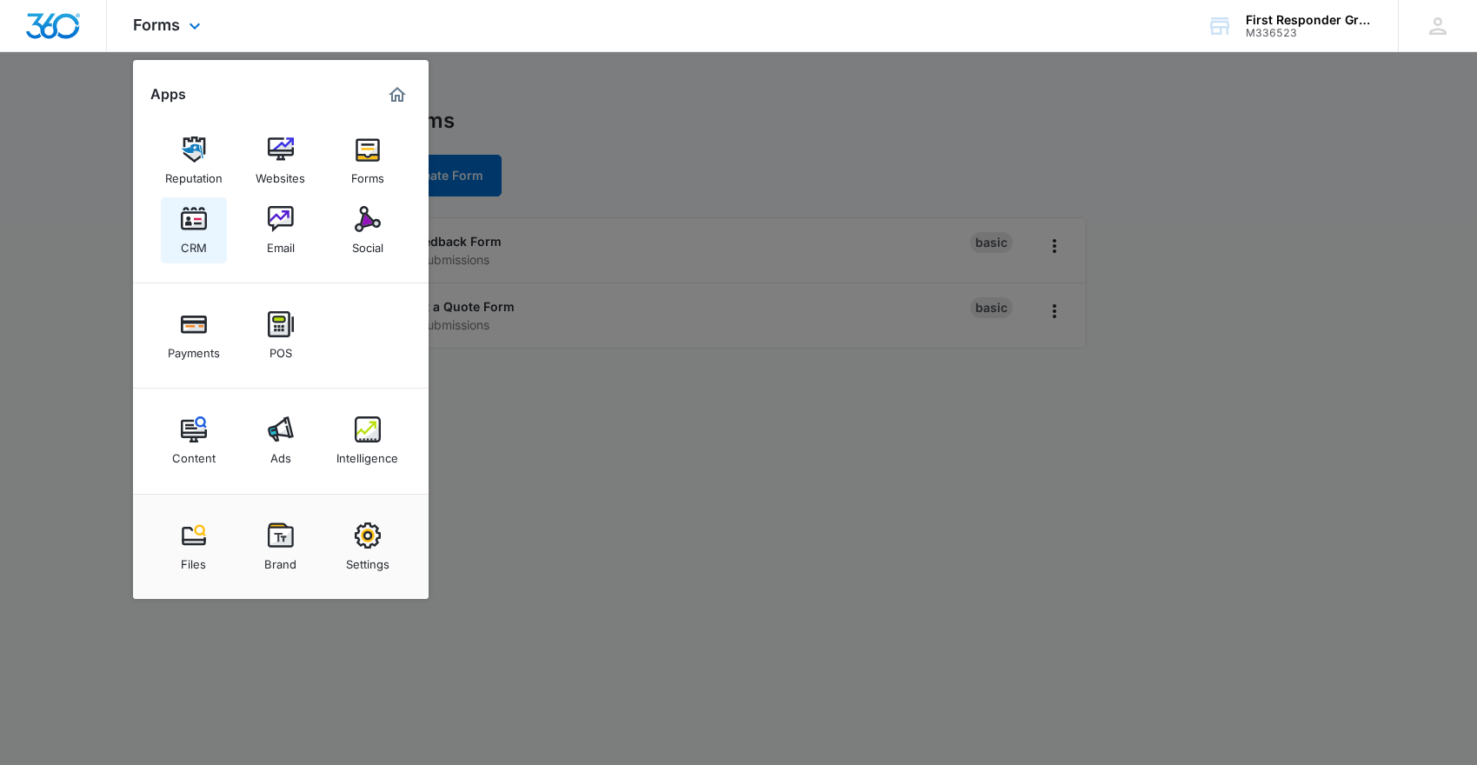
click at [193, 226] on img at bounding box center [194, 219] width 26 height 26
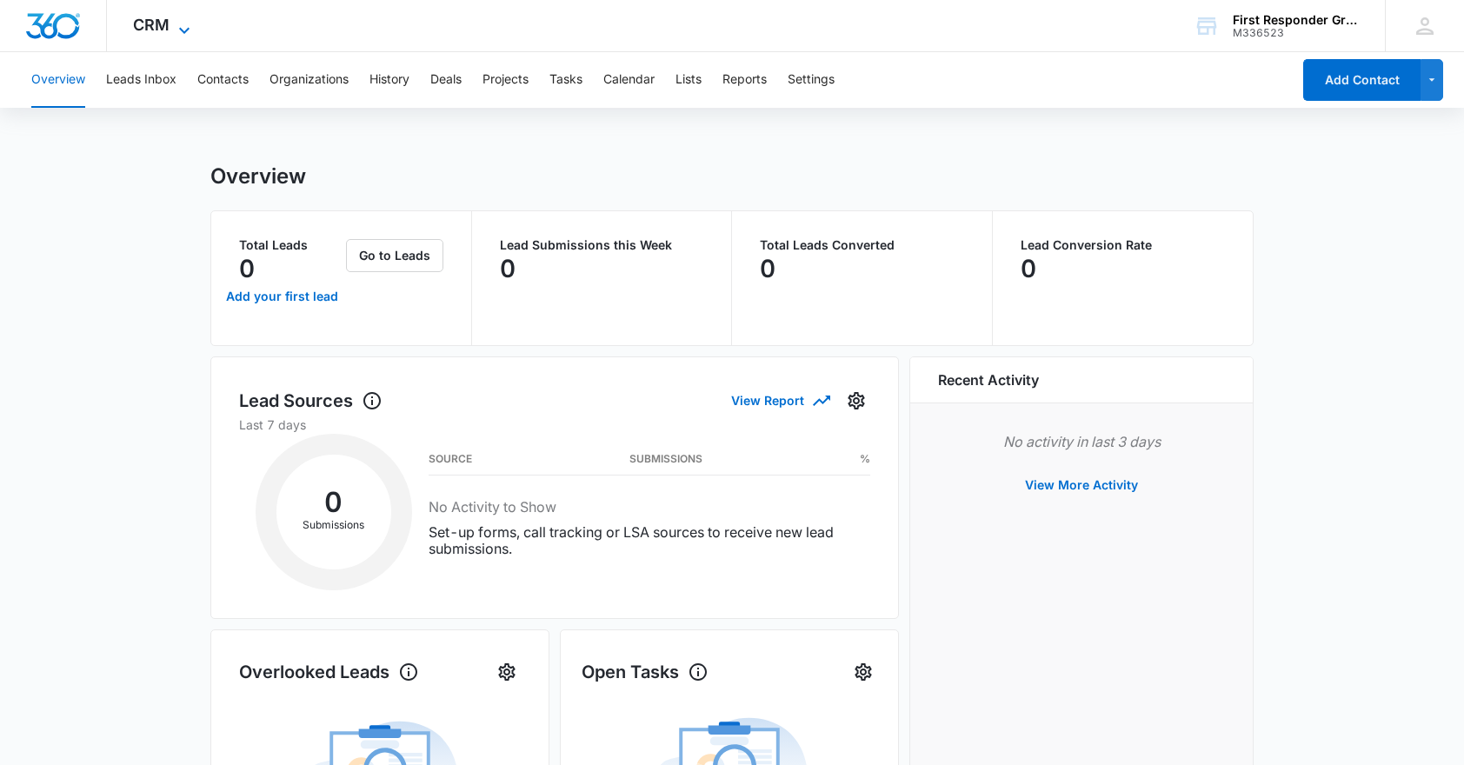
click at [183, 29] on icon at bounding box center [184, 30] width 21 height 21
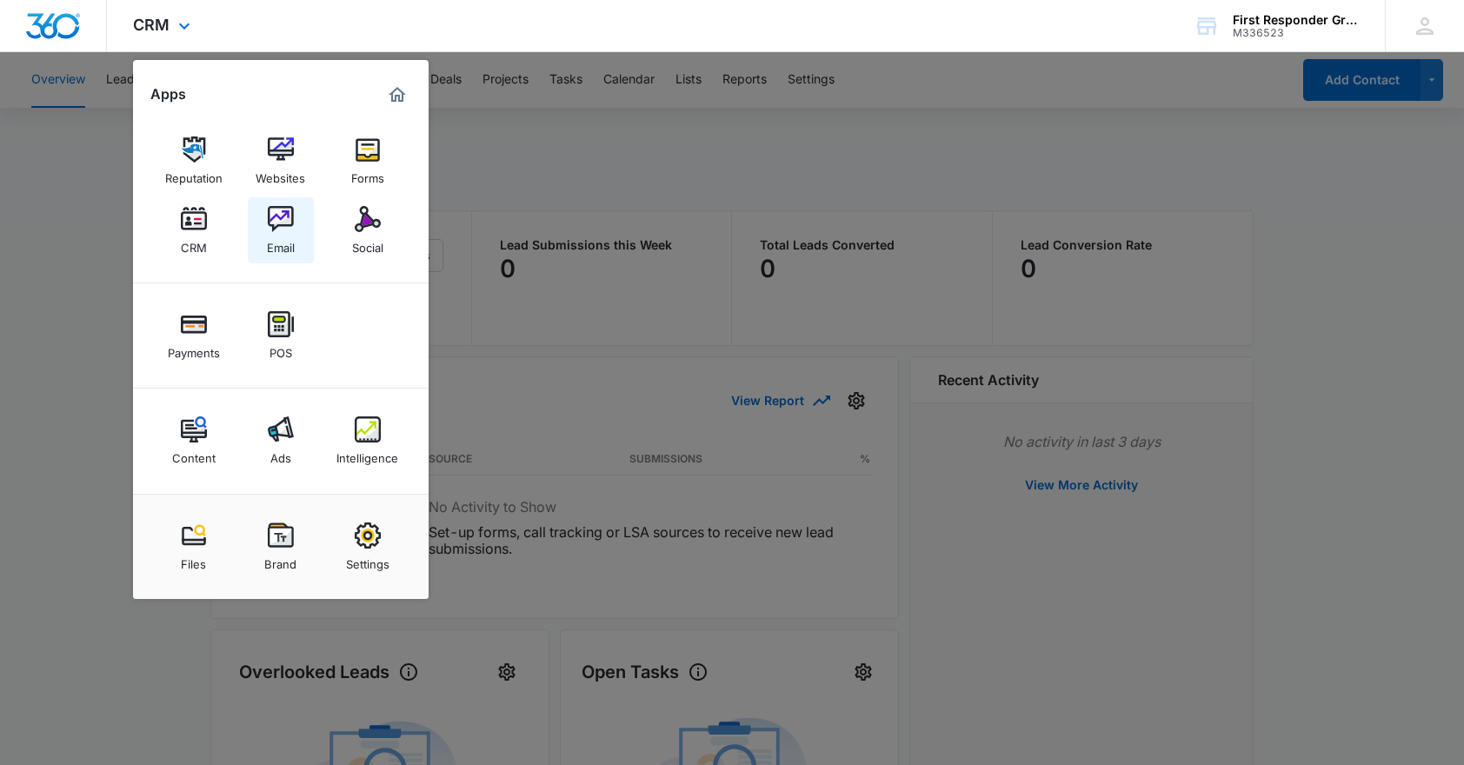
click at [282, 218] on img at bounding box center [281, 219] width 26 height 26
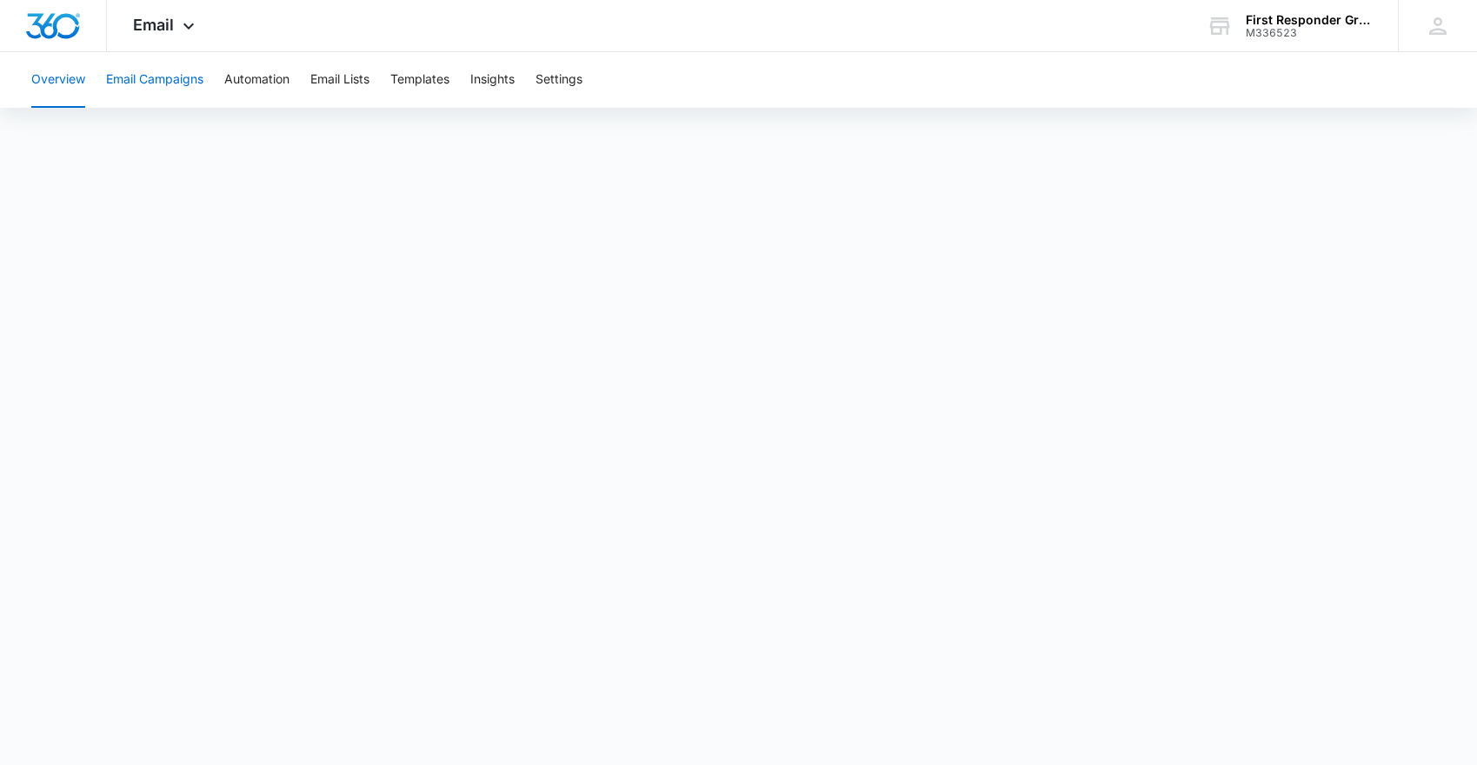
click at [177, 84] on button "Email Campaigns" at bounding box center [154, 80] width 97 height 56
click at [266, 77] on button "Automation" at bounding box center [256, 80] width 65 height 56
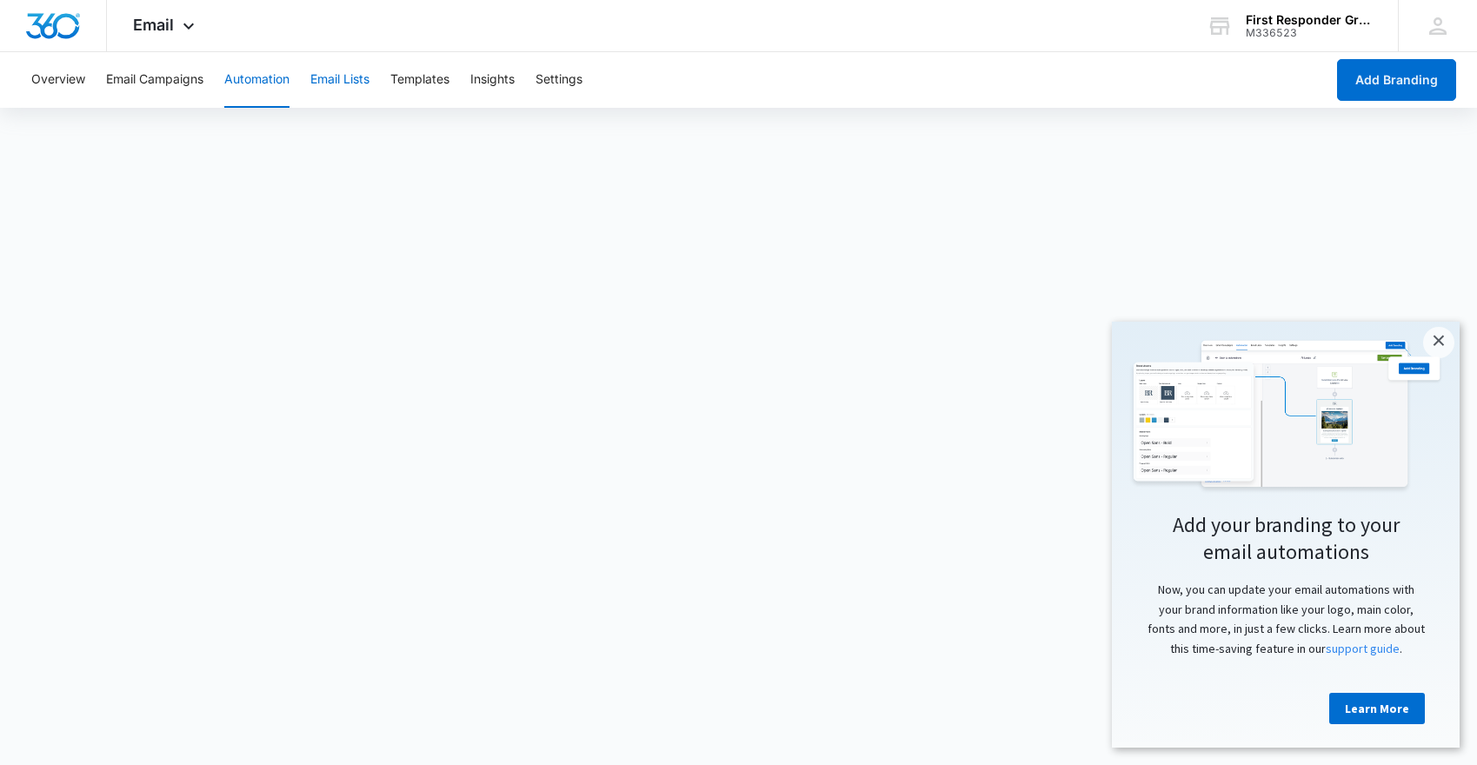
click at [350, 77] on button "Email Lists" at bounding box center [339, 80] width 59 height 56
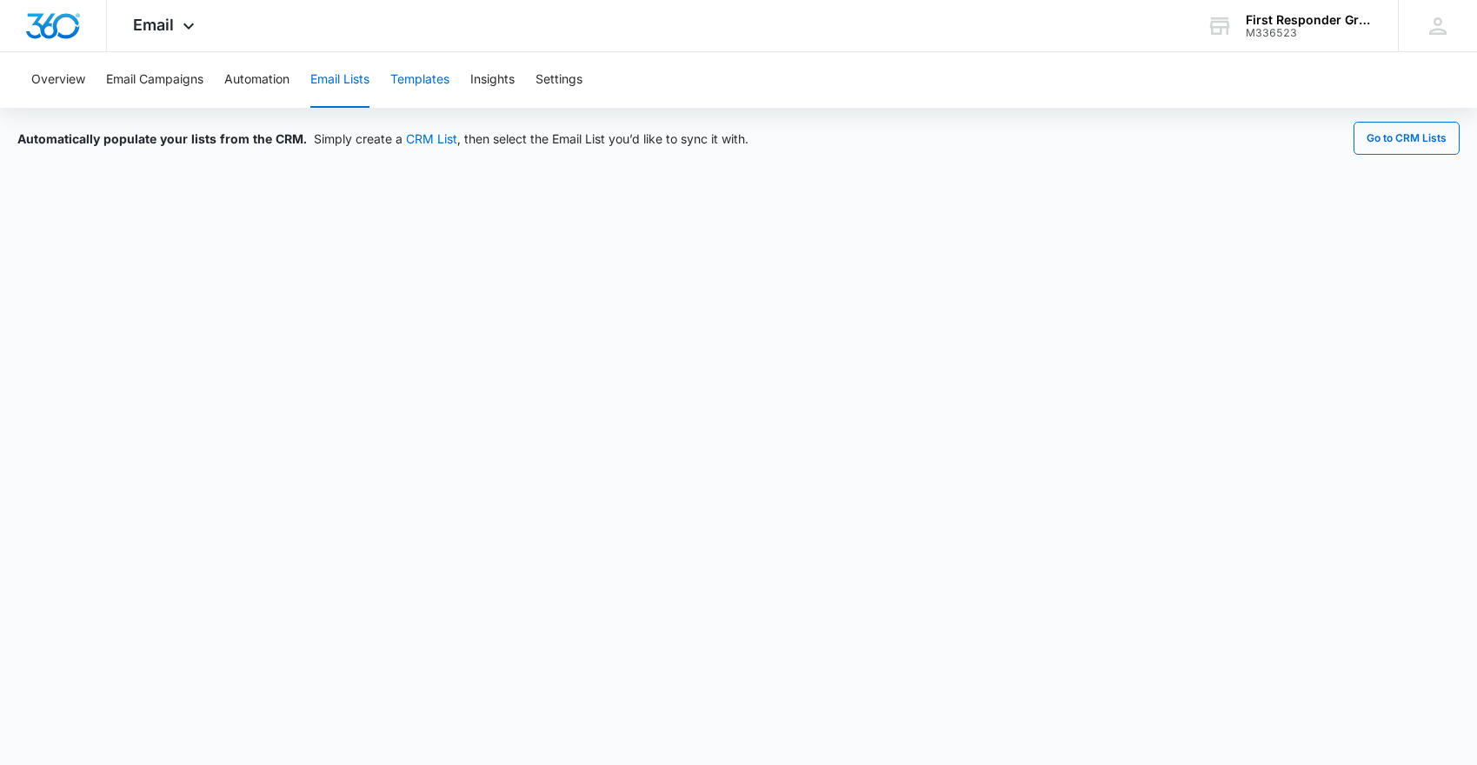
click at [425, 76] on button "Templates" at bounding box center [419, 80] width 59 height 56
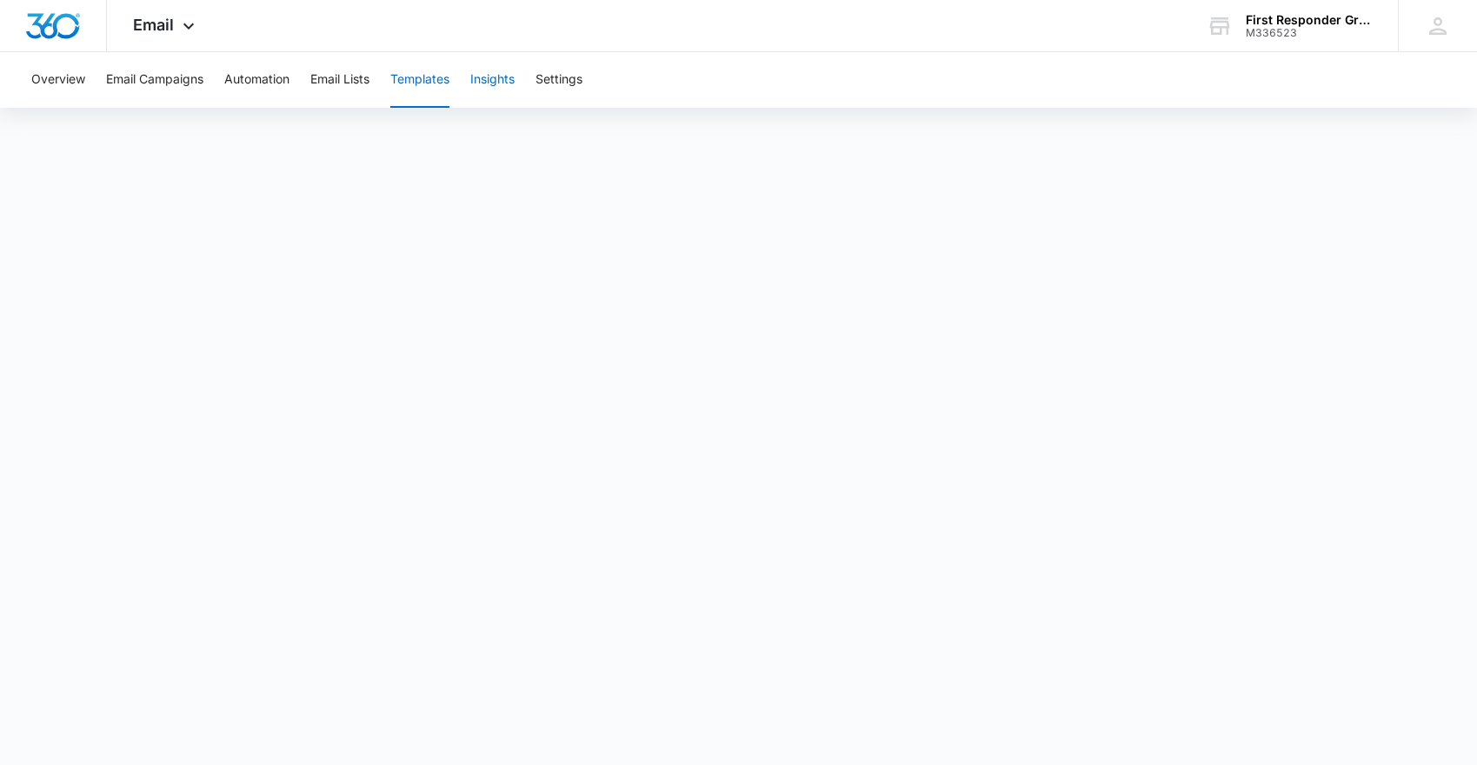
click at [500, 83] on button "Insights" at bounding box center [492, 80] width 44 height 56
click at [563, 81] on button "Settings" at bounding box center [559, 80] width 47 height 56
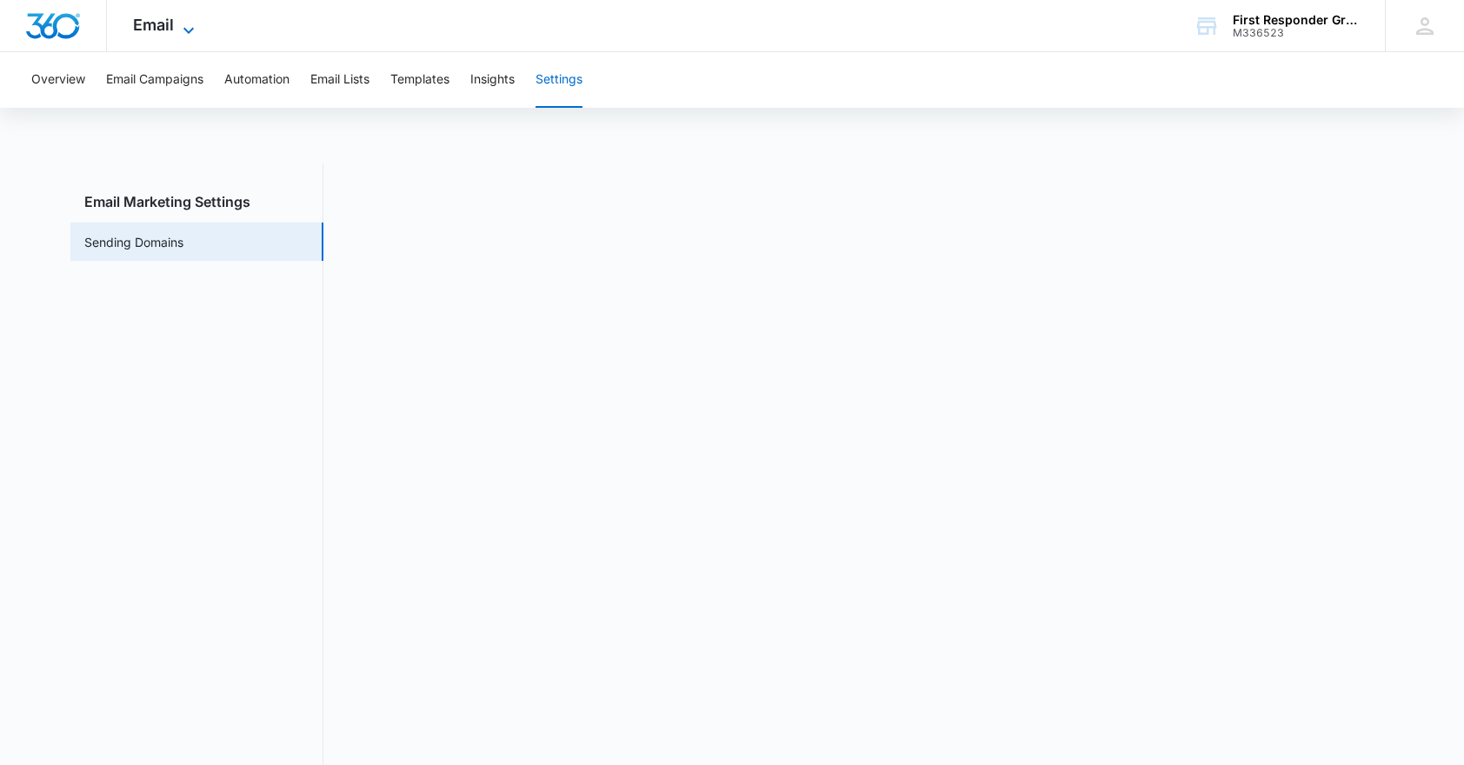
click at [184, 28] on icon at bounding box center [188, 30] width 10 height 6
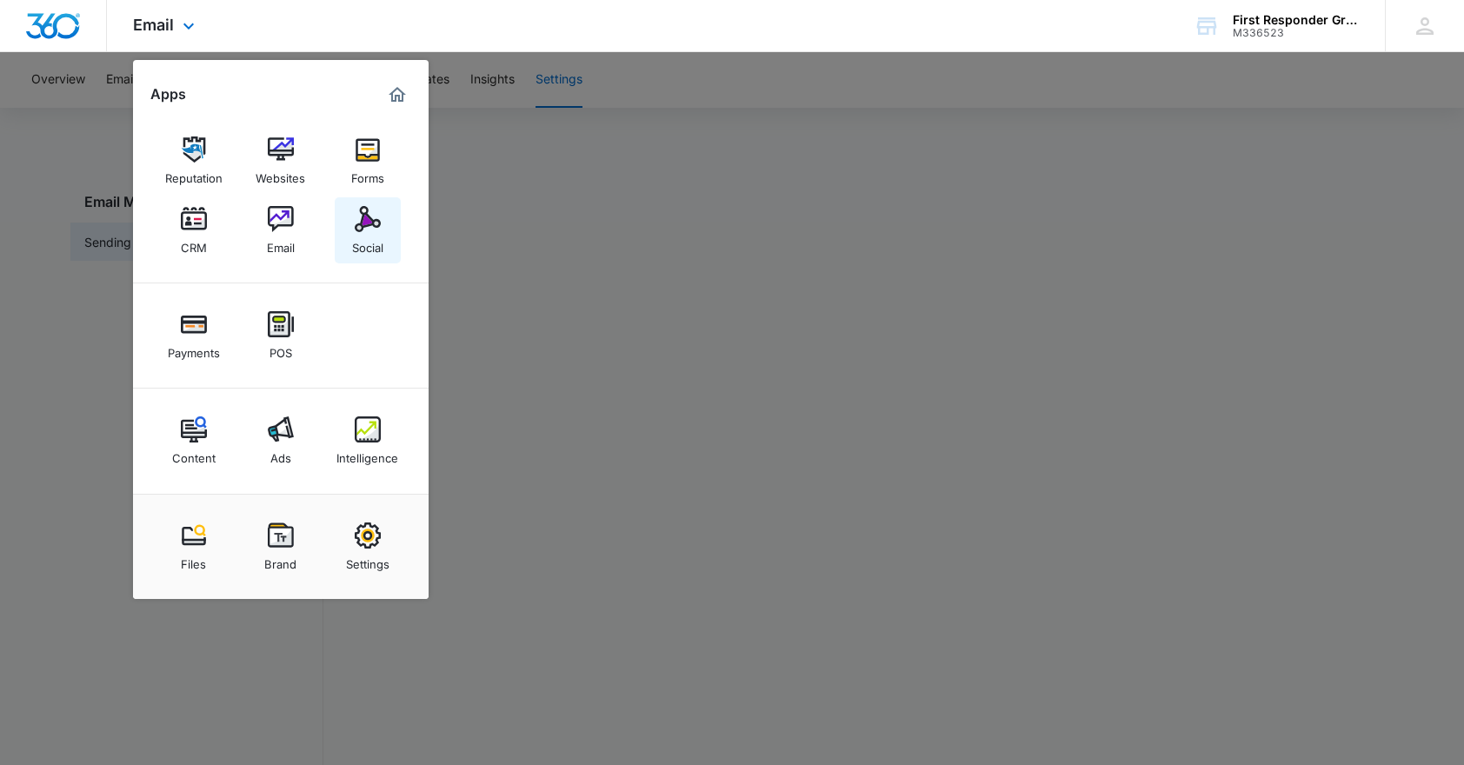
click at [370, 218] on img at bounding box center [368, 219] width 26 height 26
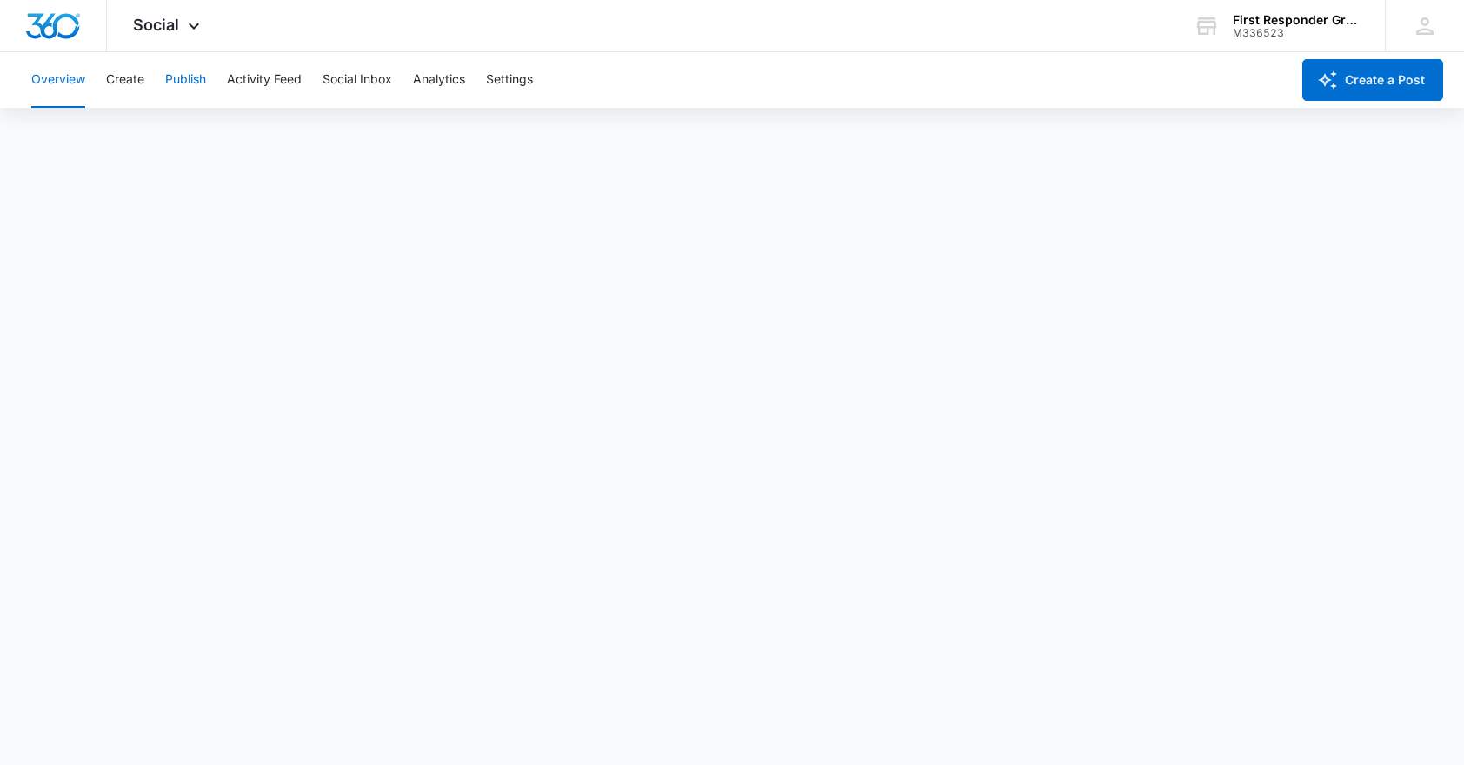
click at [185, 79] on button "Publish" at bounding box center [185, 80] width 41 height 56
